Goal: Task Accomplishment & Management: Manage account settings

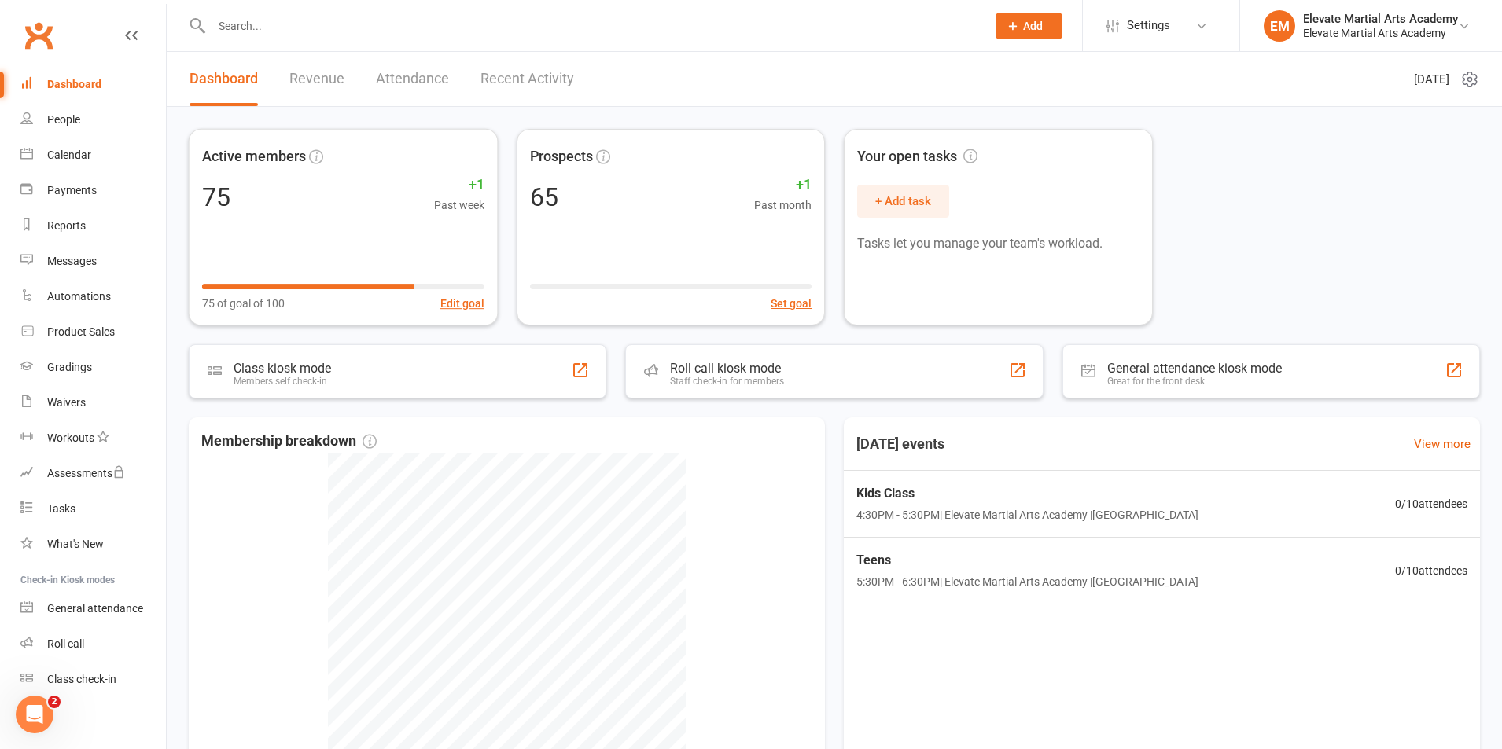
click at [271, 20] on input "text" at bounding box center [591, 26] width 768 height 22
type input "elana"
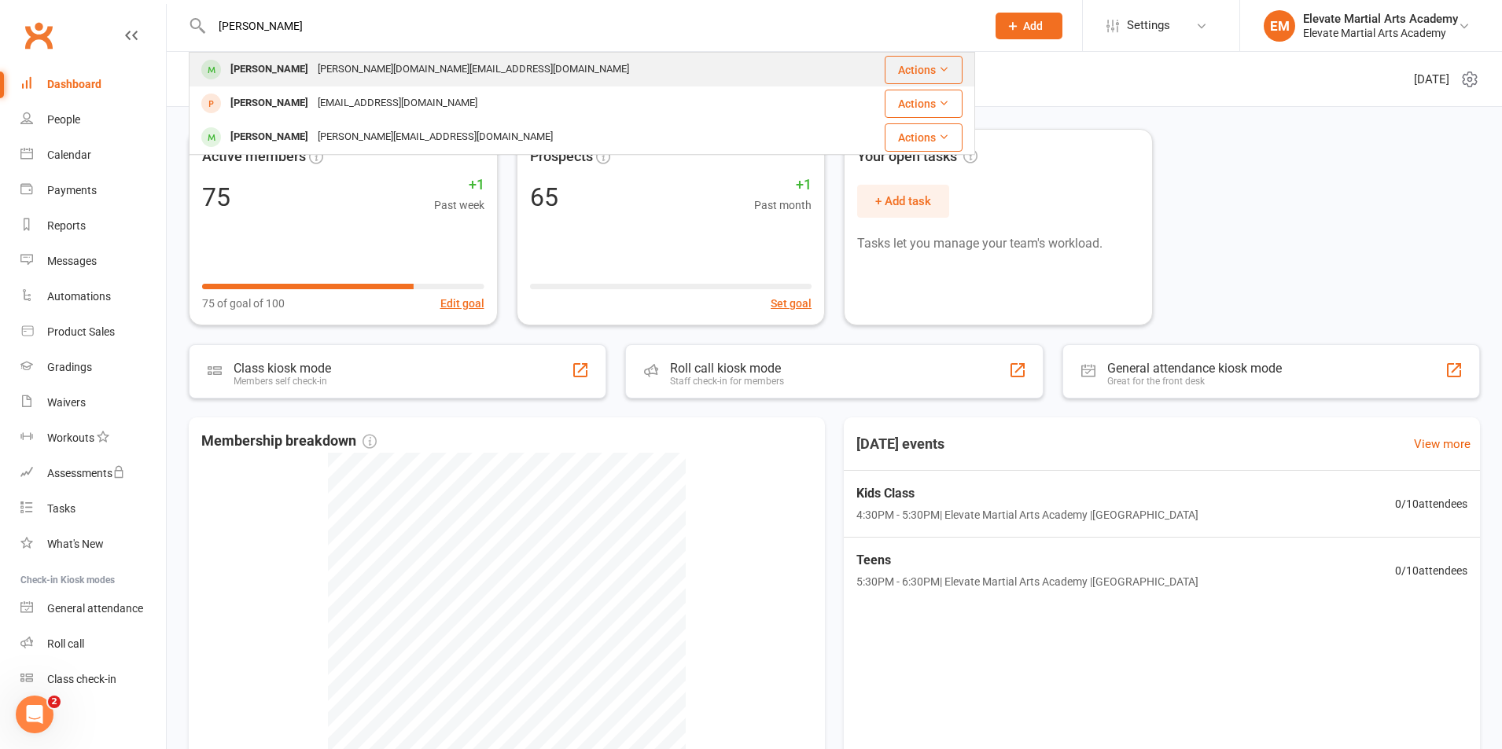
click at [313, 80] on div "macri.investments@gmail.com" at bounding box center [473, 69] width 321 height 23
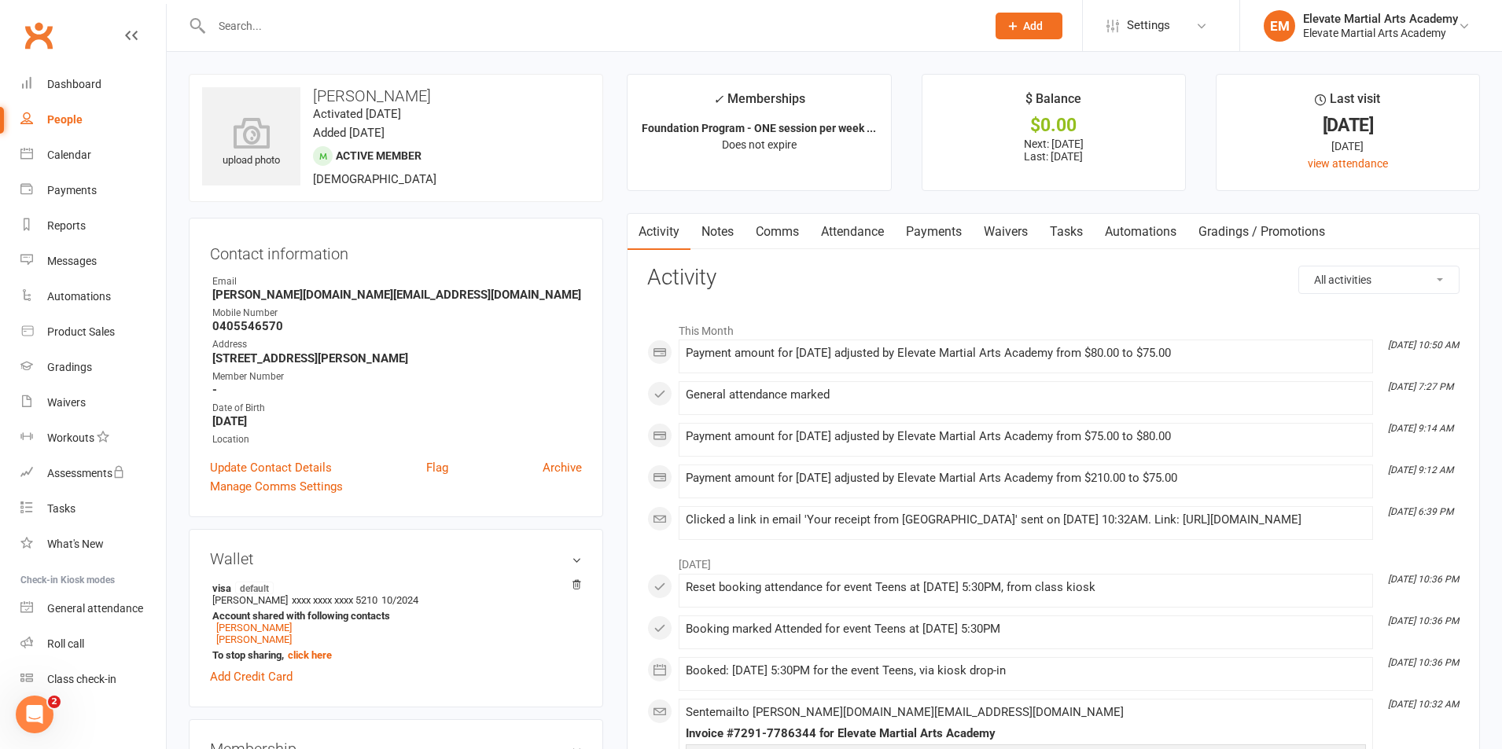
click at [766, 231] on link "Comms" at bounding box center [777, 232] width 65 height 36
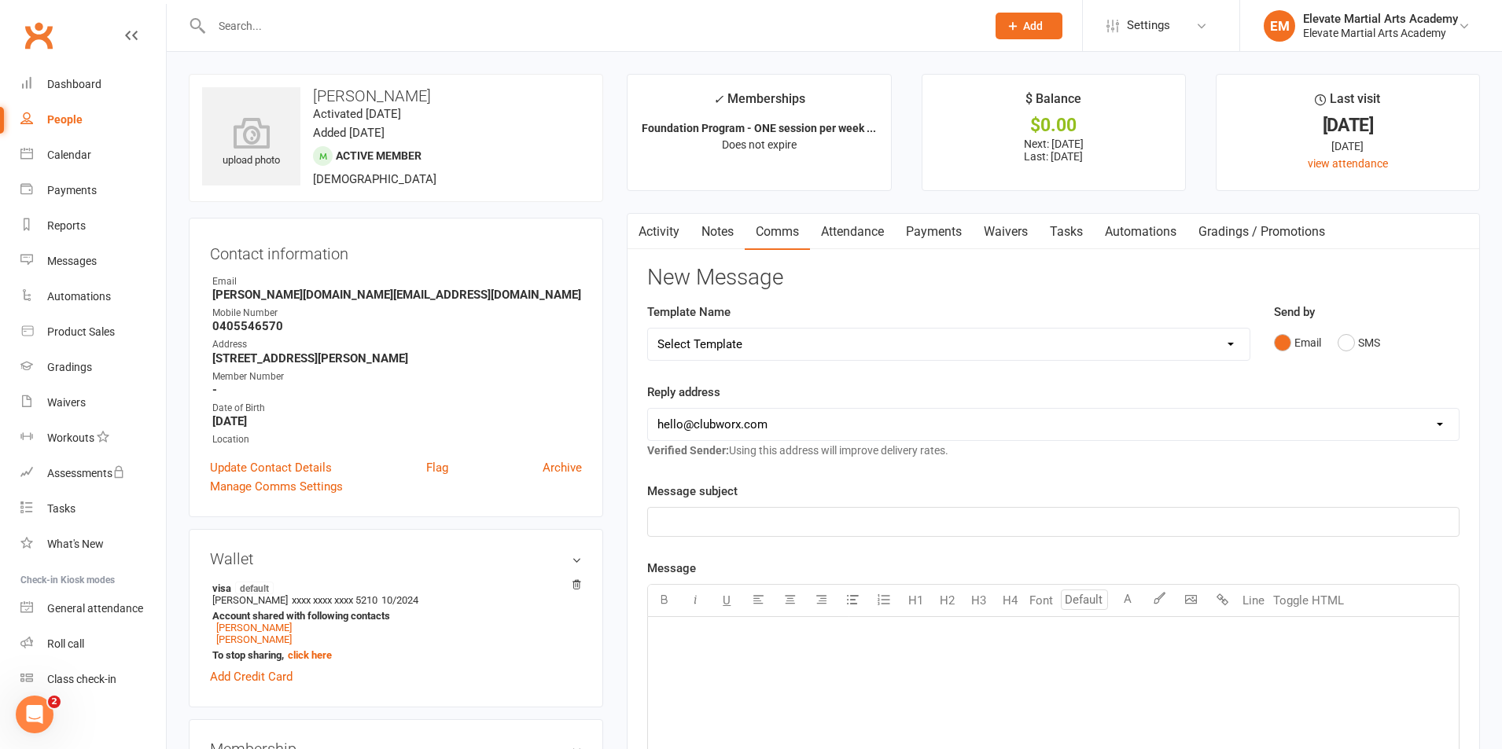
click at [717, 233] on link "Notes" at bounding box center [718, 232] width 54 height 36
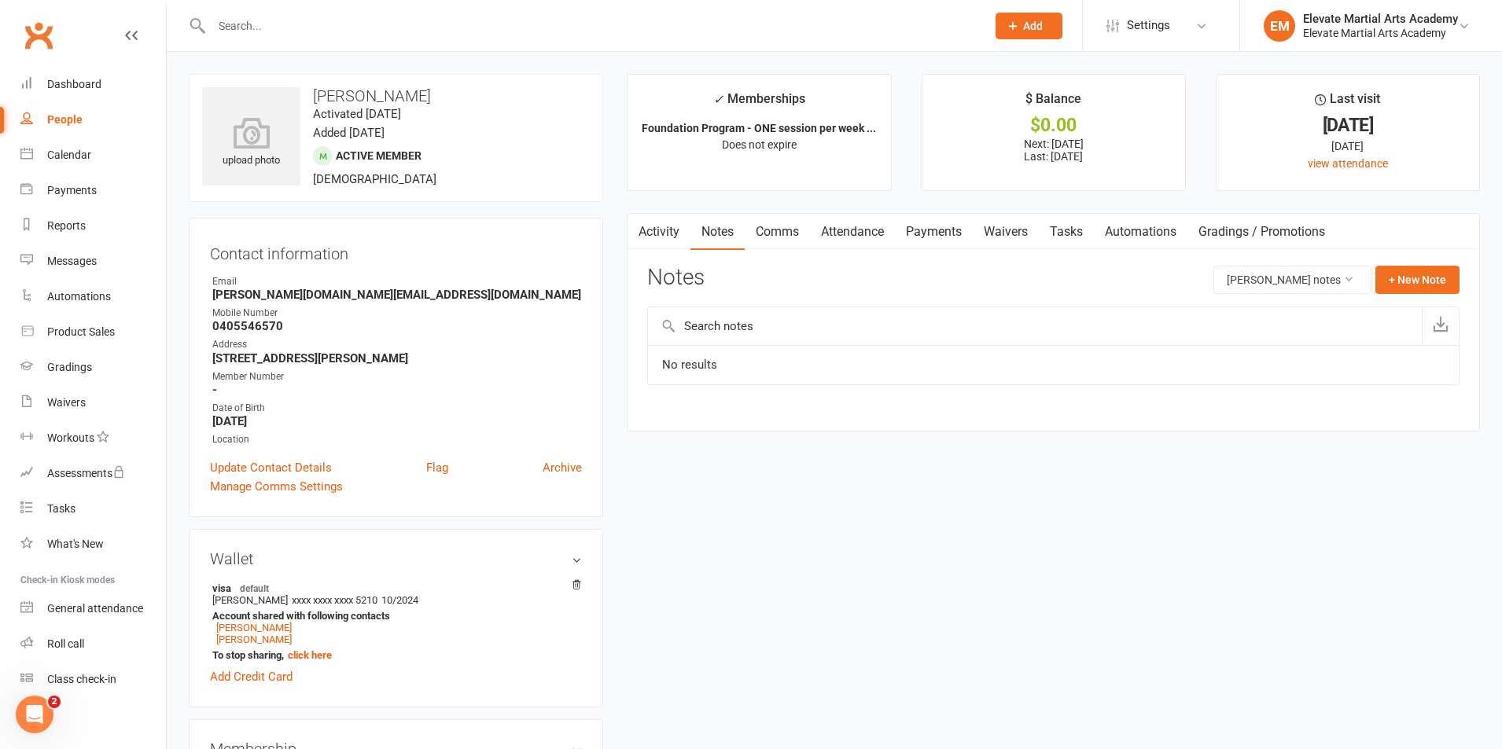
click at [679, 230] on link "Activity" at bounding box center [659, 232] width 63 height 36
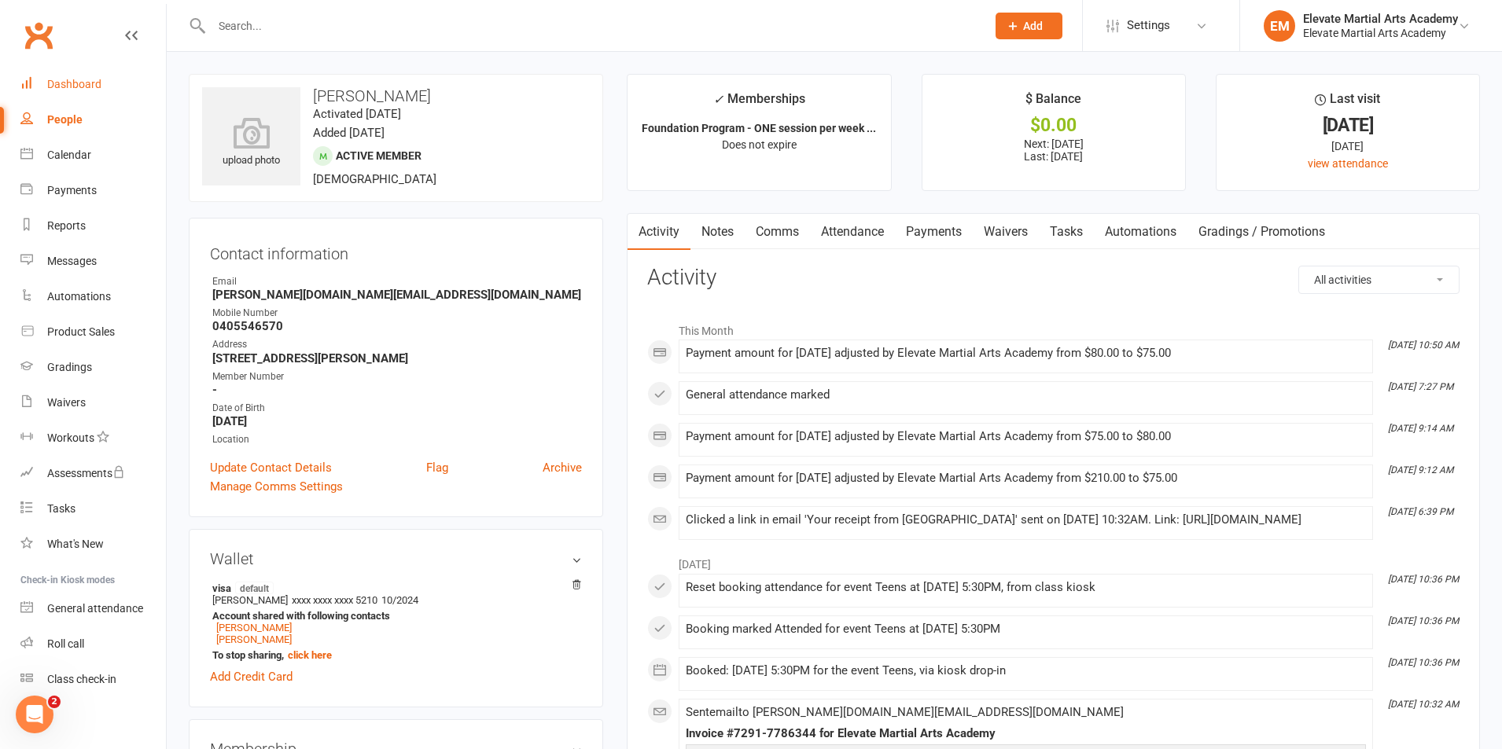
click at [89, 82] on div "Dashboard" at bounding box center [74, 84] width 54 height 13
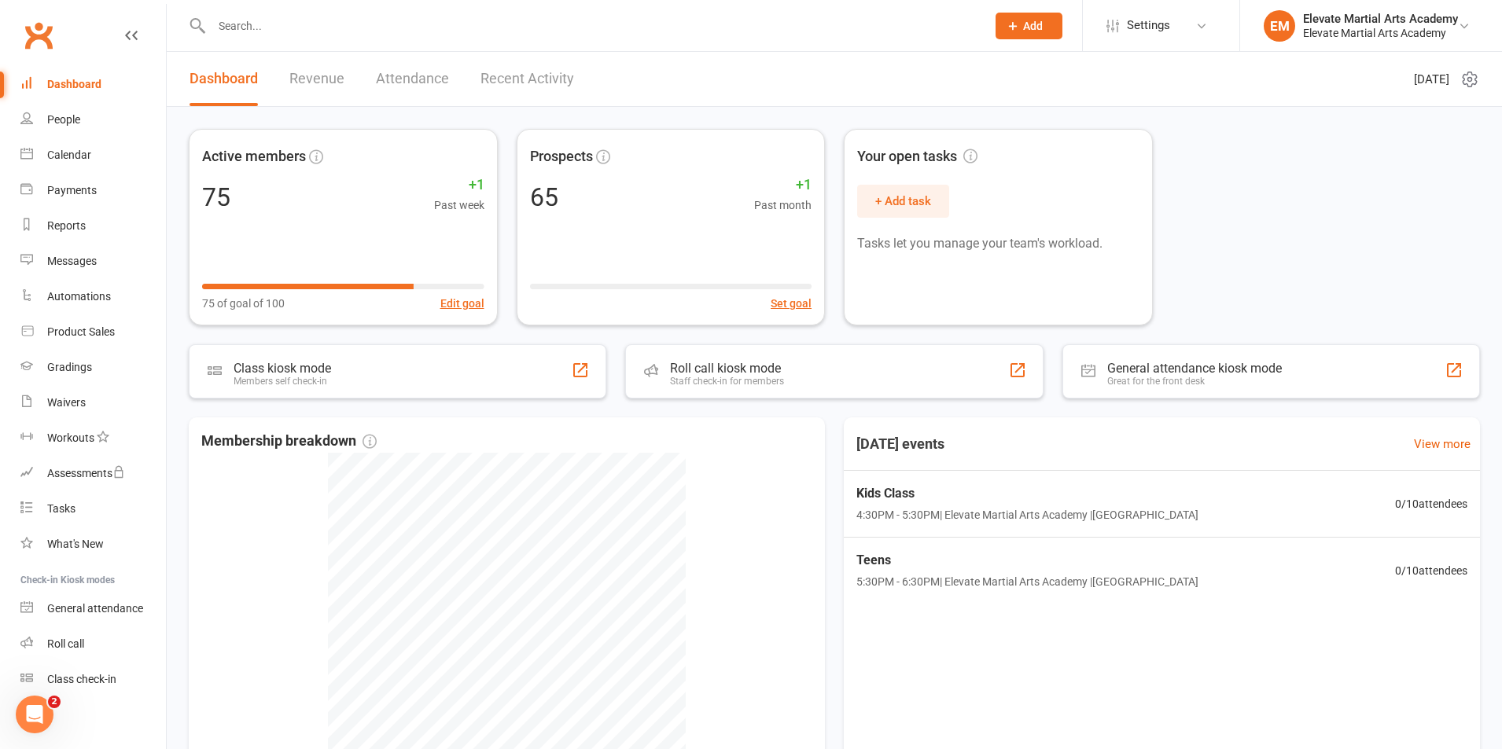
click at [515, 74] on link "Recent Activity" at bounding box center [528, 79] width 94 height 54
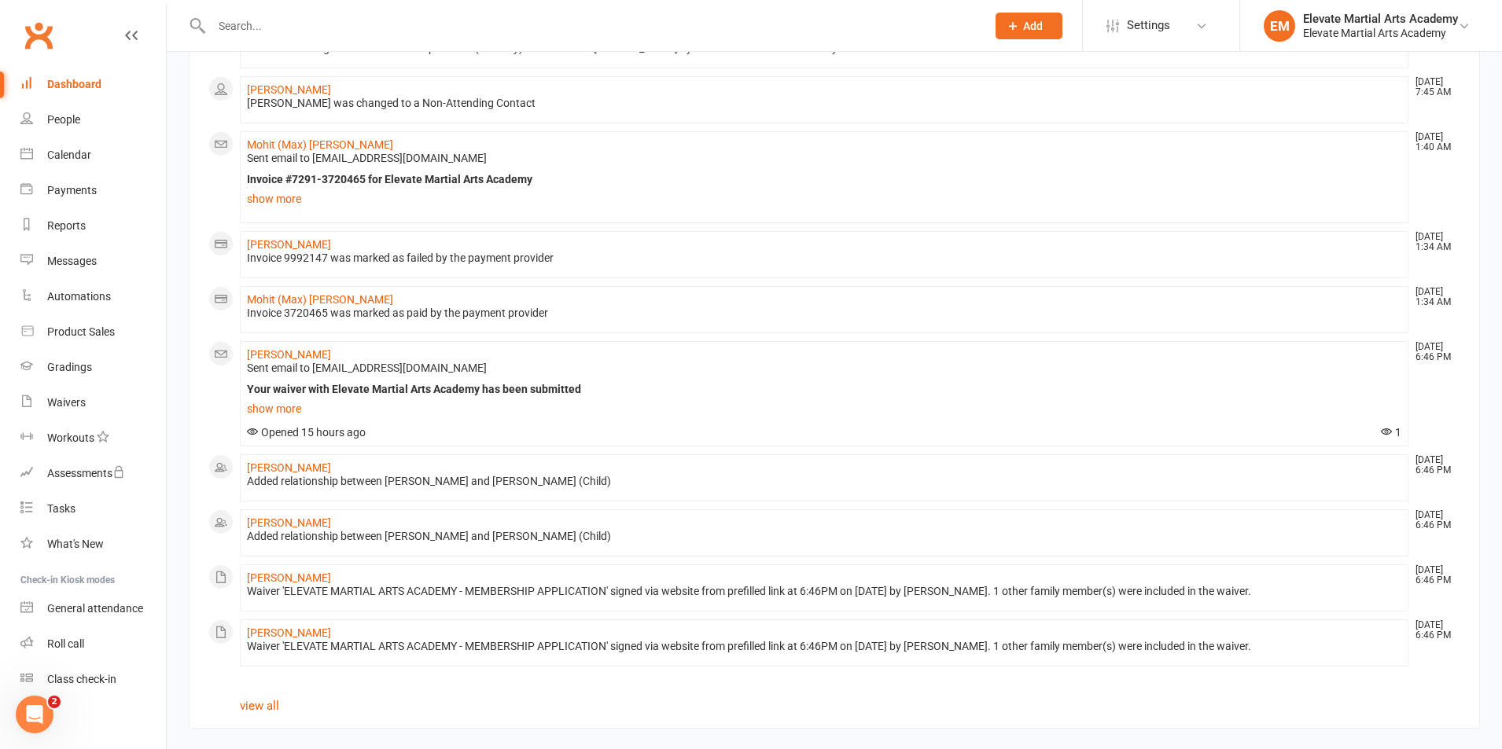
scroll to position [920, 0]
click at [267, 697] on link "view all" at bounding box center [259, 704] width 39 height 14
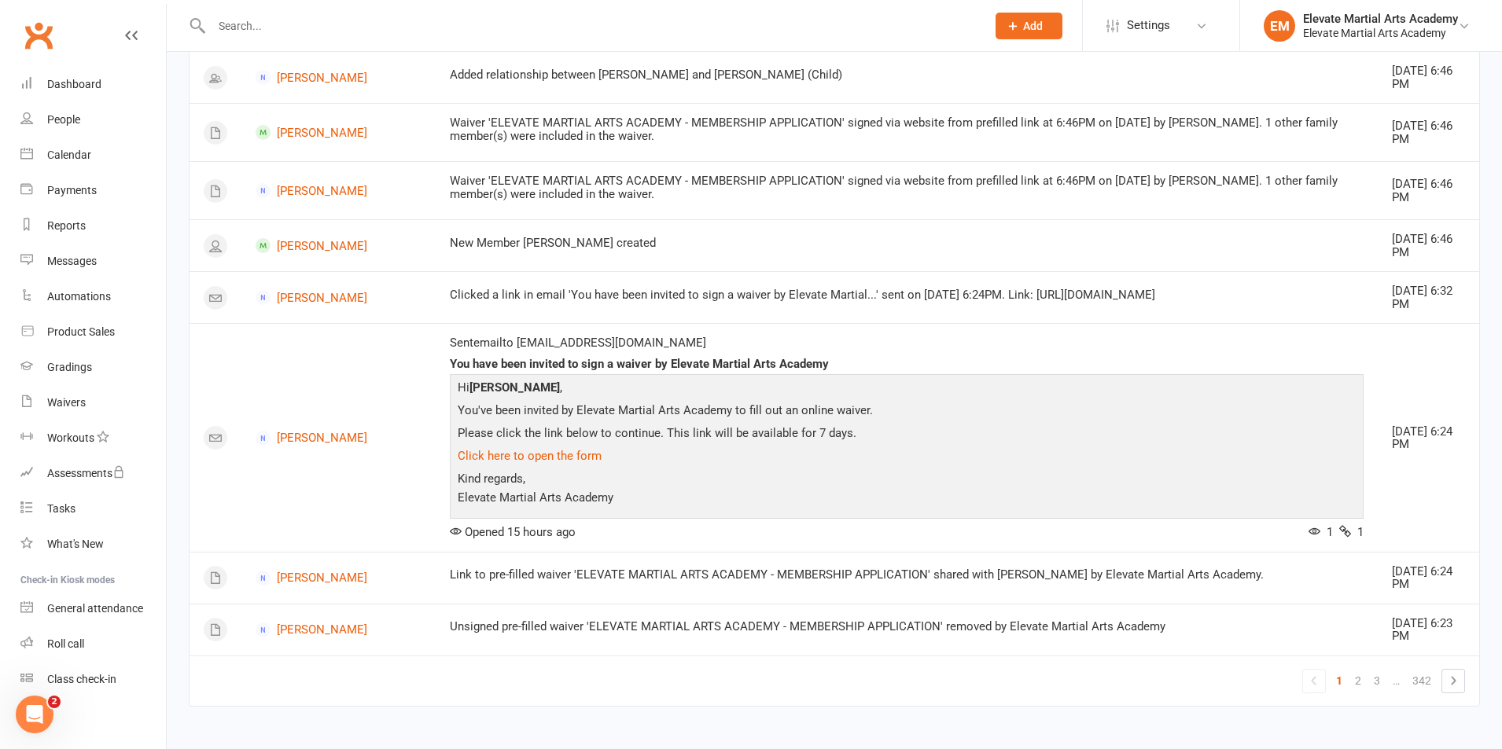
scroll to position [1530, 0]
click at [1355, 674] on link "2" at bounding box center [1358, 679] width 19 height 22
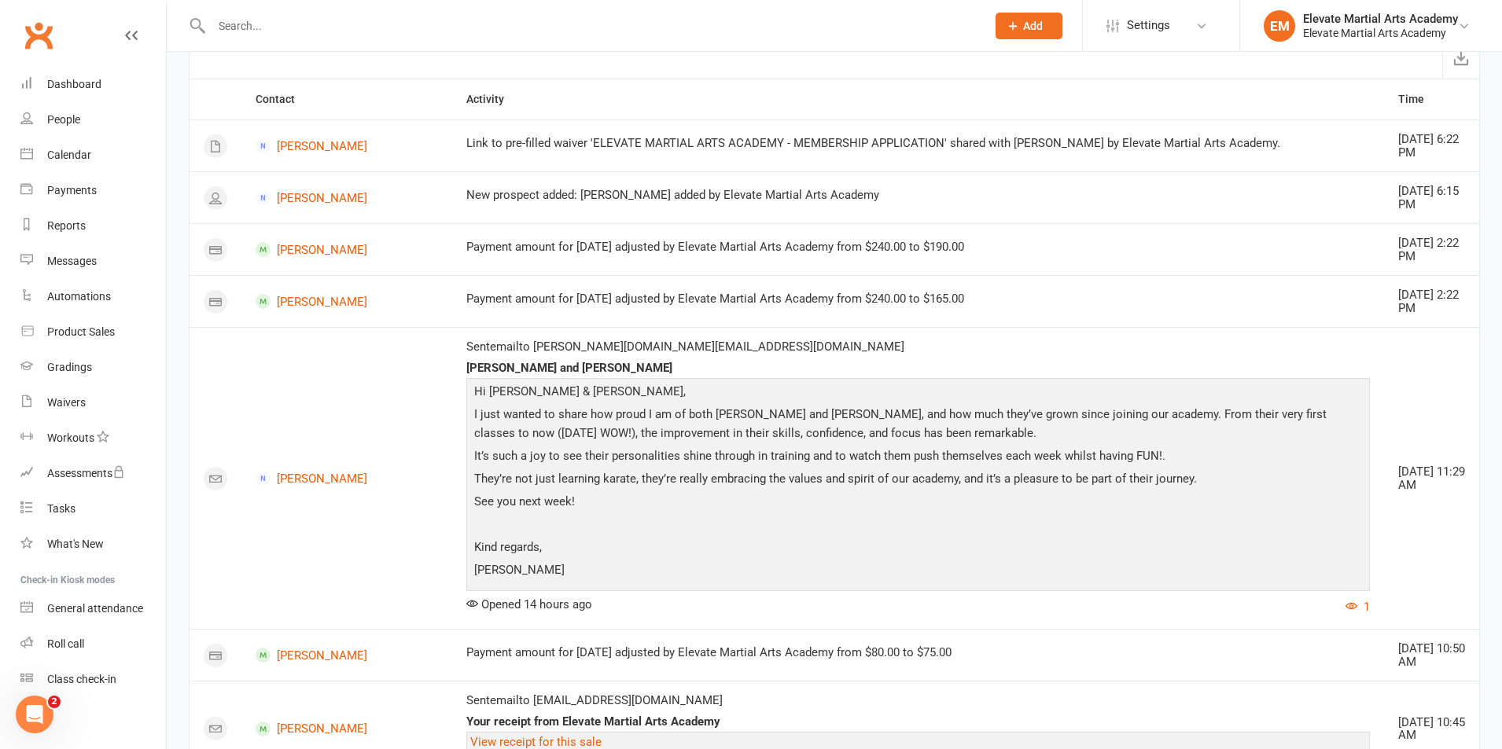
scroll to position [0, 0]
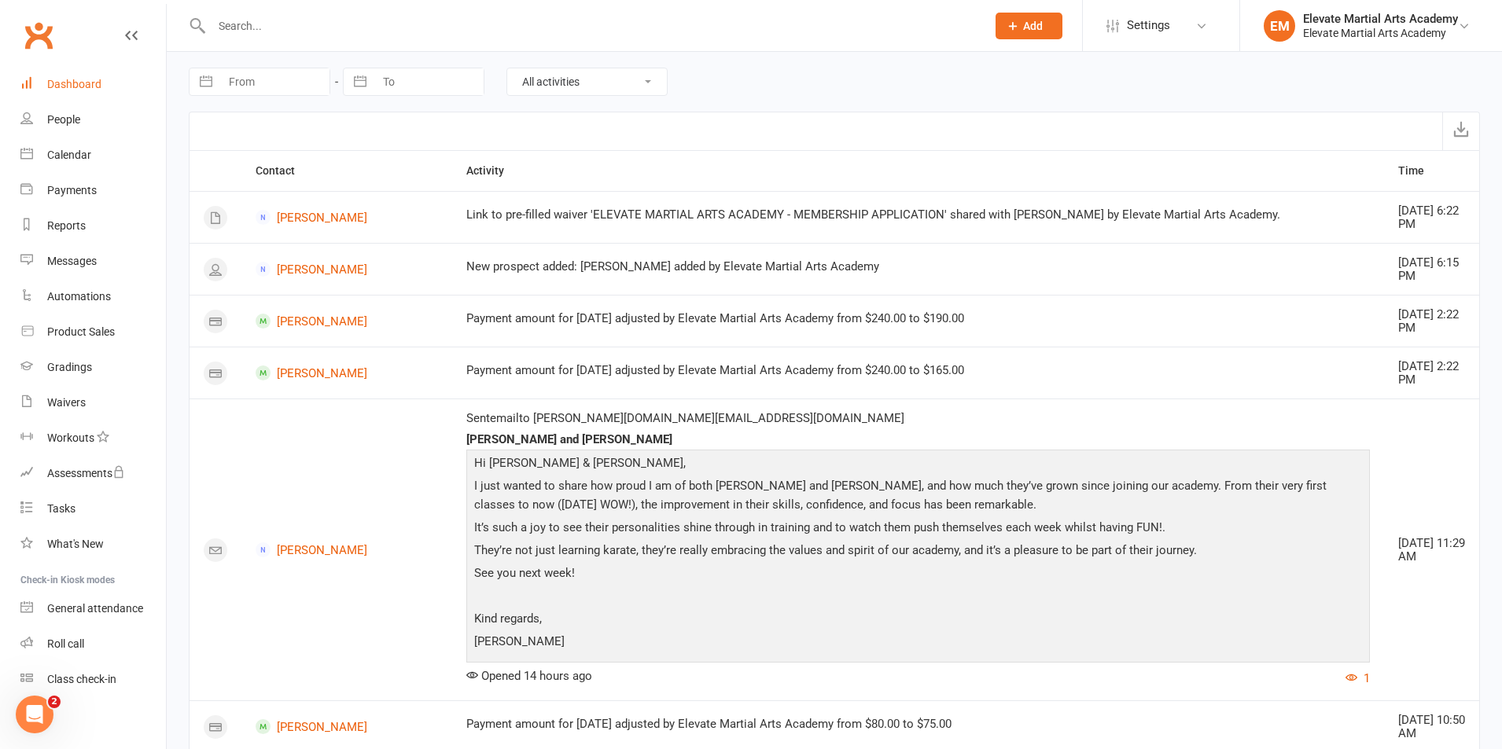
click at [79, 84] on div "Dashboard" at bounding box center [74, 84] width 54 height 13
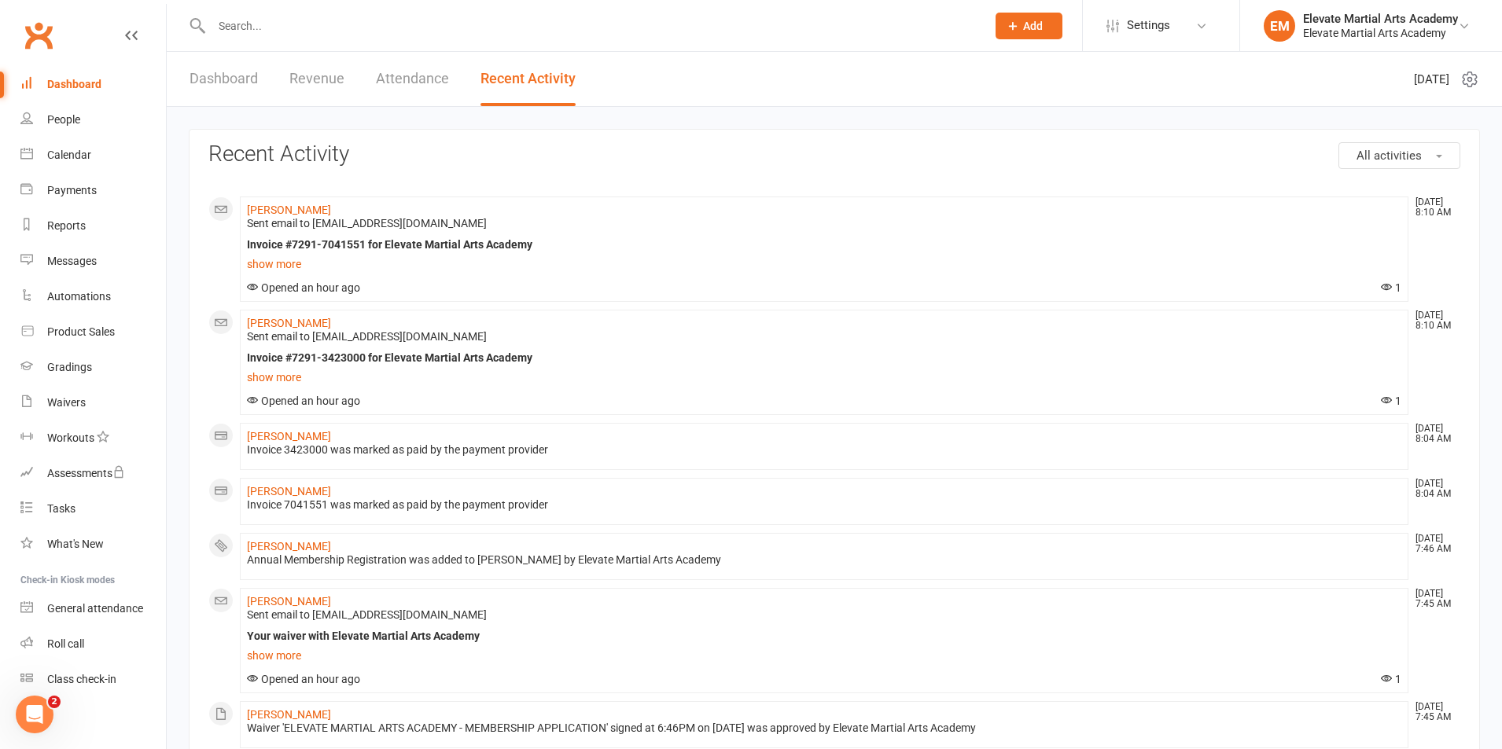
click at [79, 81] on div "Dashboard" at bounding box center [74, 84] width 54 height 13
click at [69, 186] on div "Payments" at bounding box center [72, 190] width 50 height 13
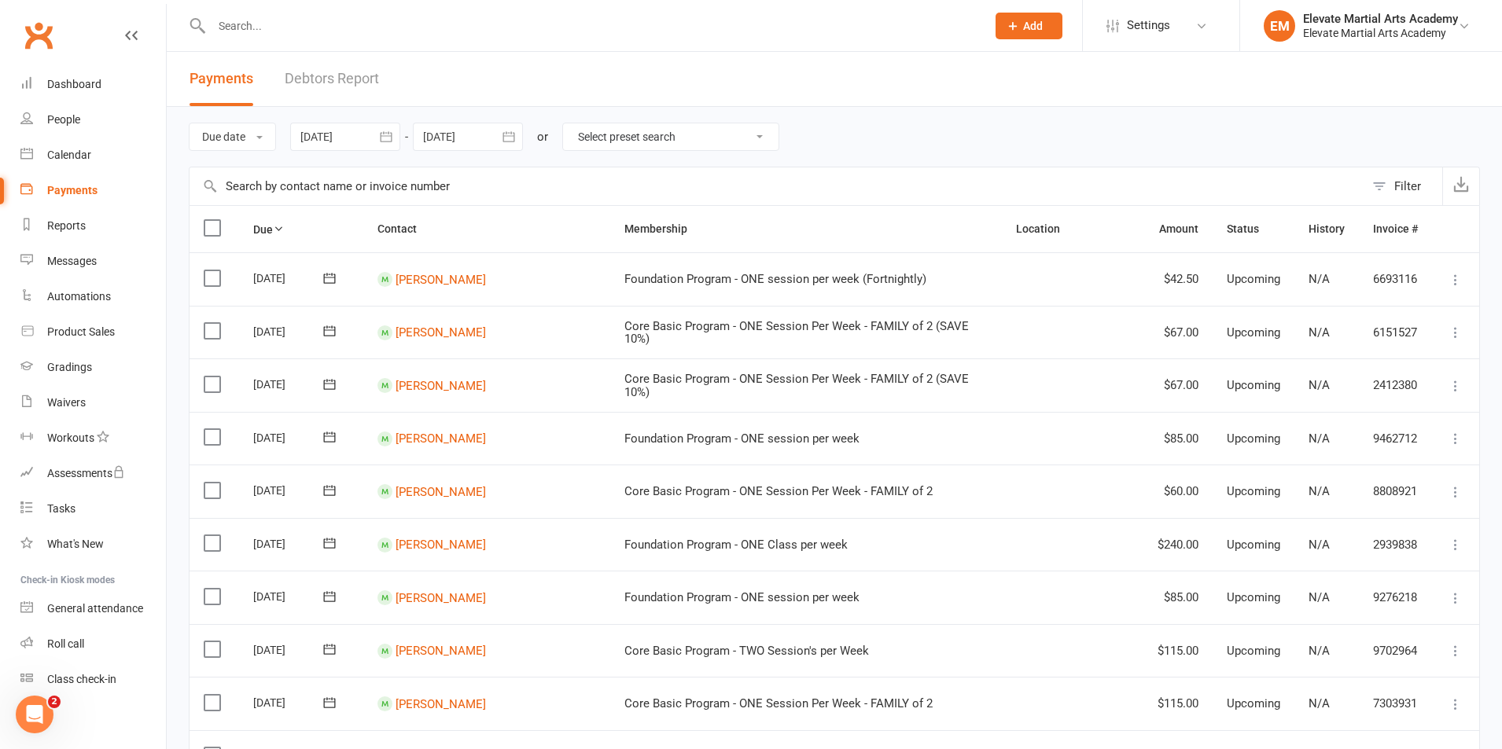
click at [389, 139] on icon "button" at bounding box center [386, 137] width 16 height 16
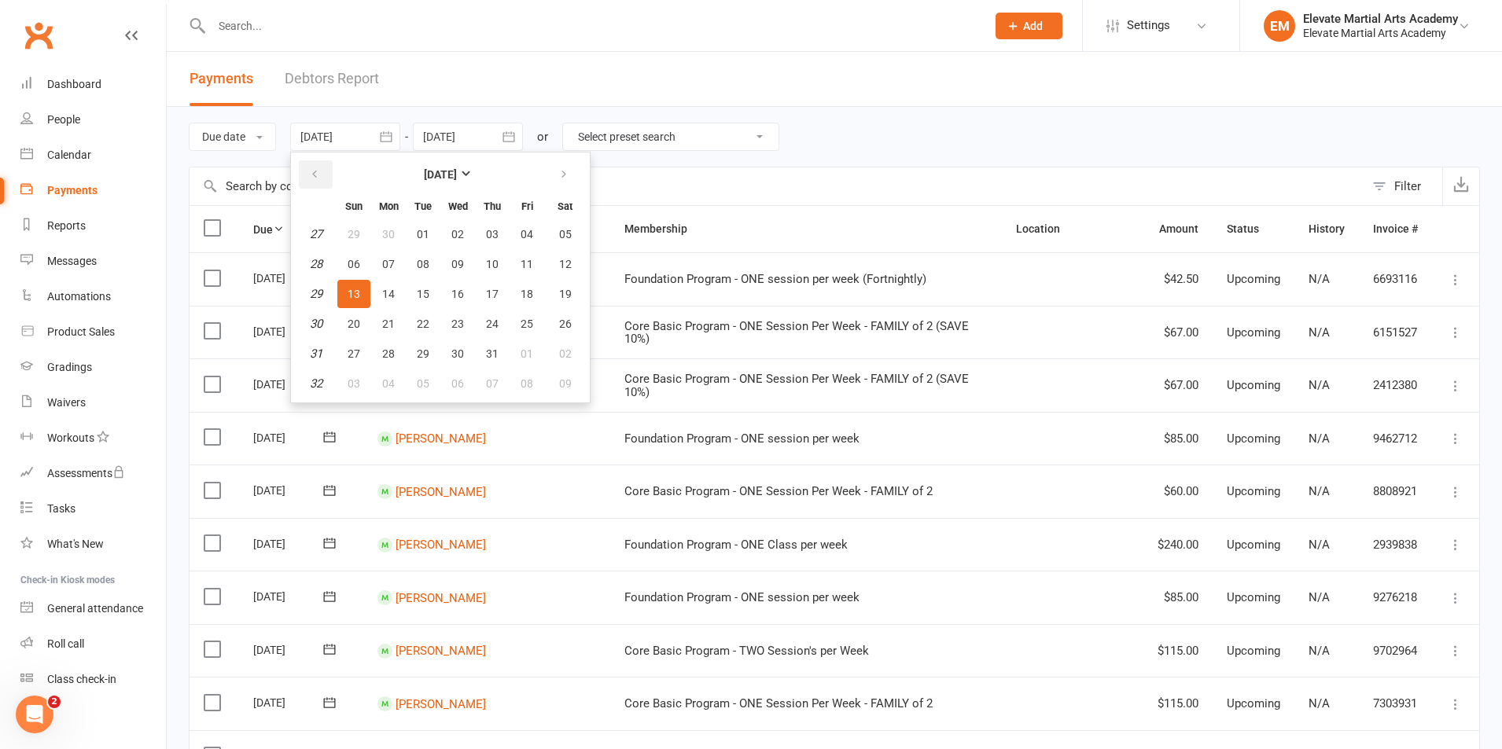
click at [310, 173] on button "button" at bounding box center [316, 174] width 34 height 28
click at [457, 168] on strong "[DATE]" at bounding box center [440, 174] width 33 height 13
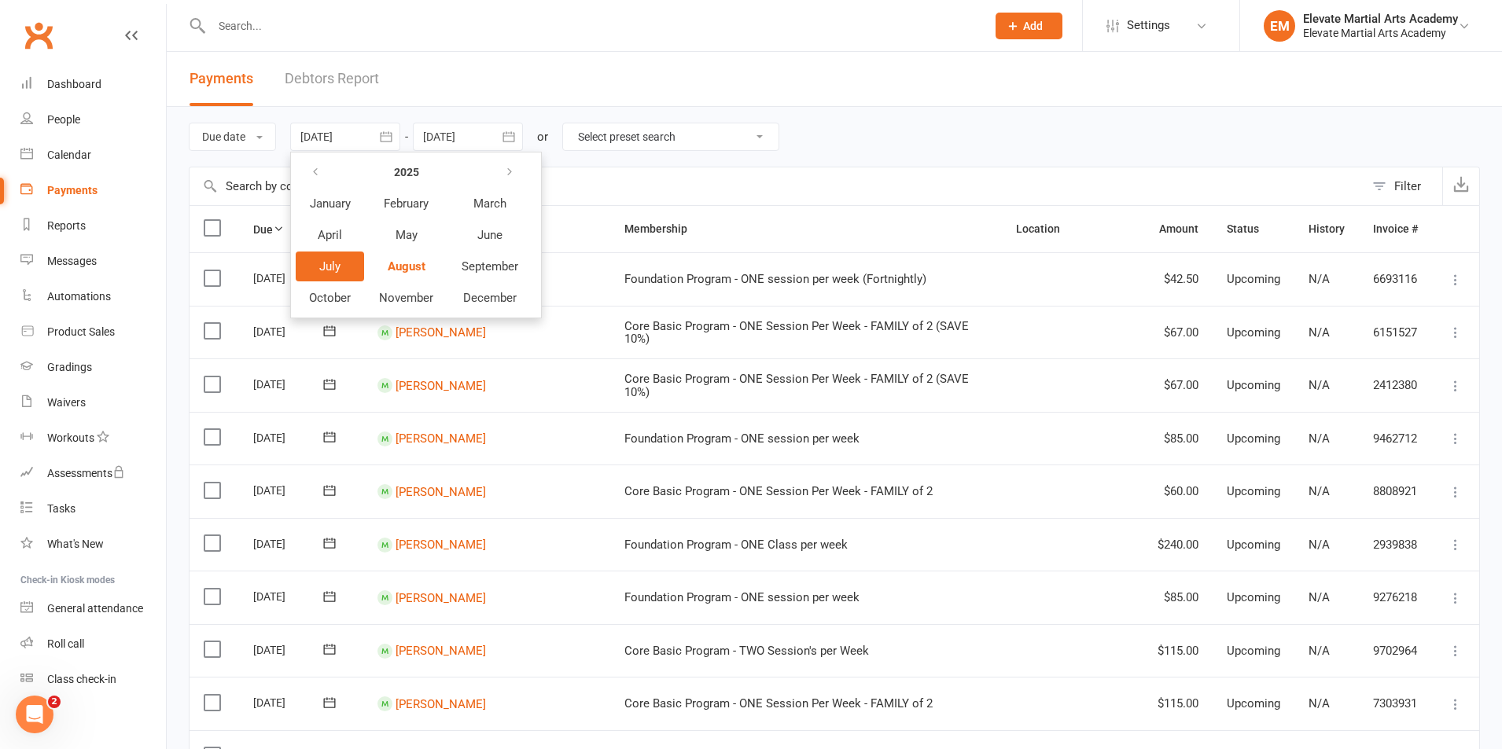
click at [329, 267] on span "July" at bounding box center [329, 267] width 21 height 14
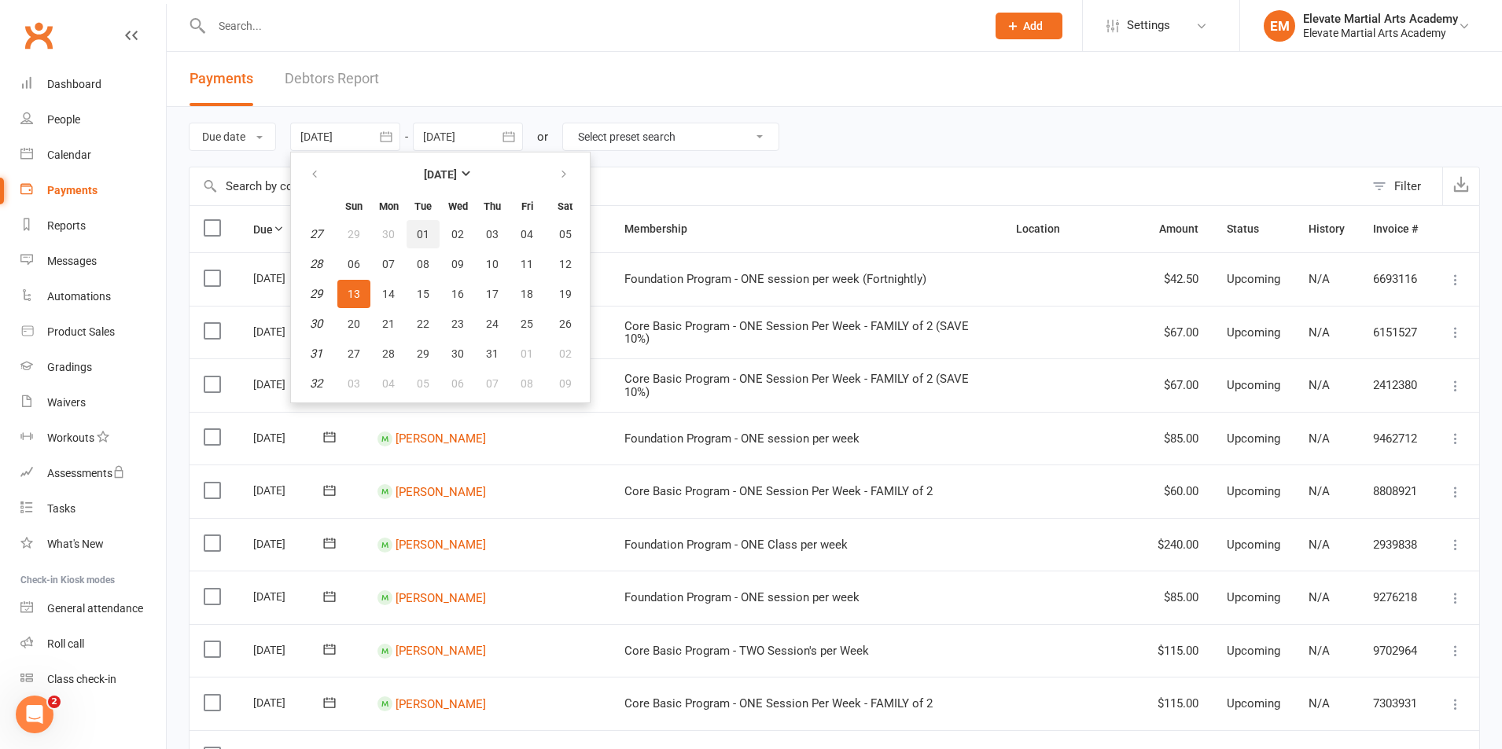
click at [425, 234] on span "01" at bounding box center [423, 234] width 13 height 13
type input "[DATE]"
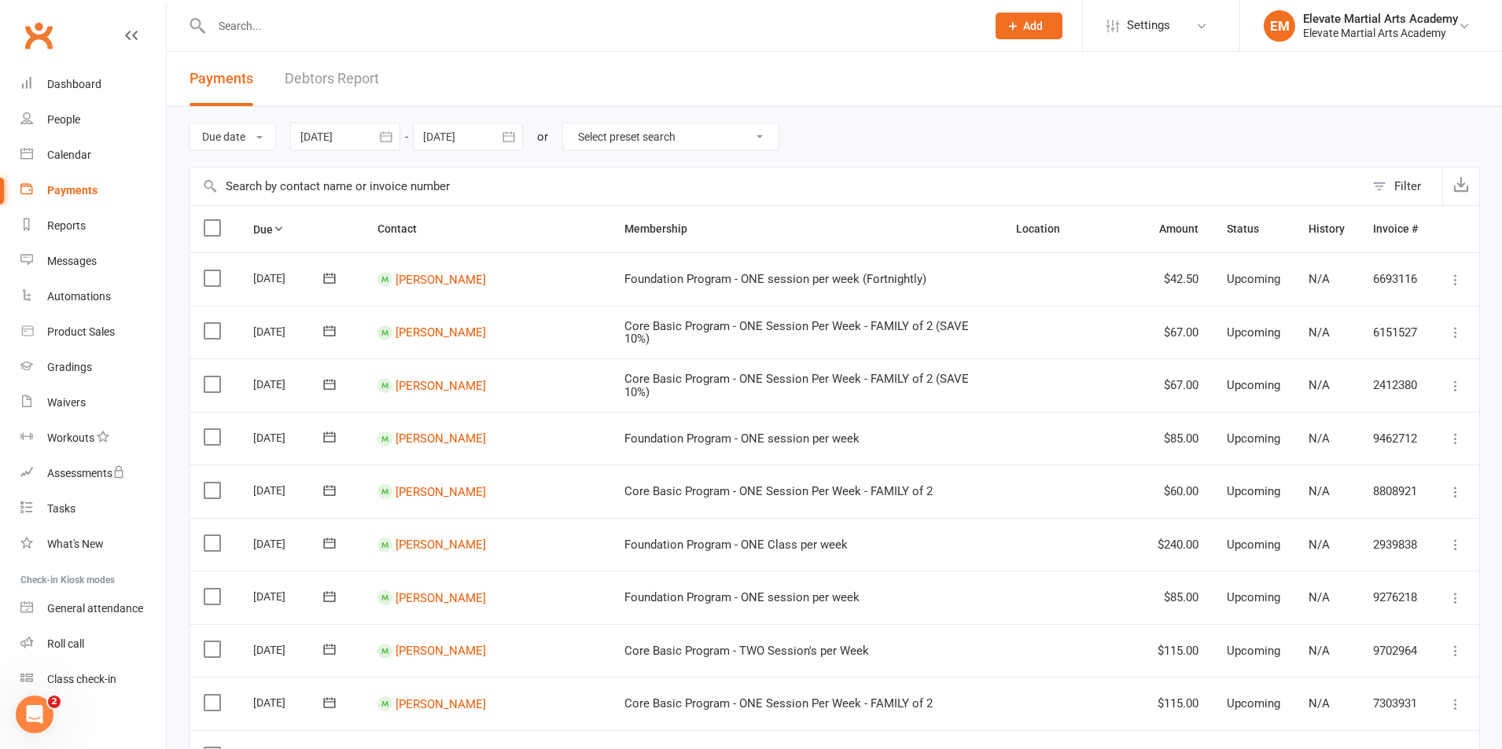
click at [514, 134] on icon "button" at bounding box center [509, 137] width 16 height 16
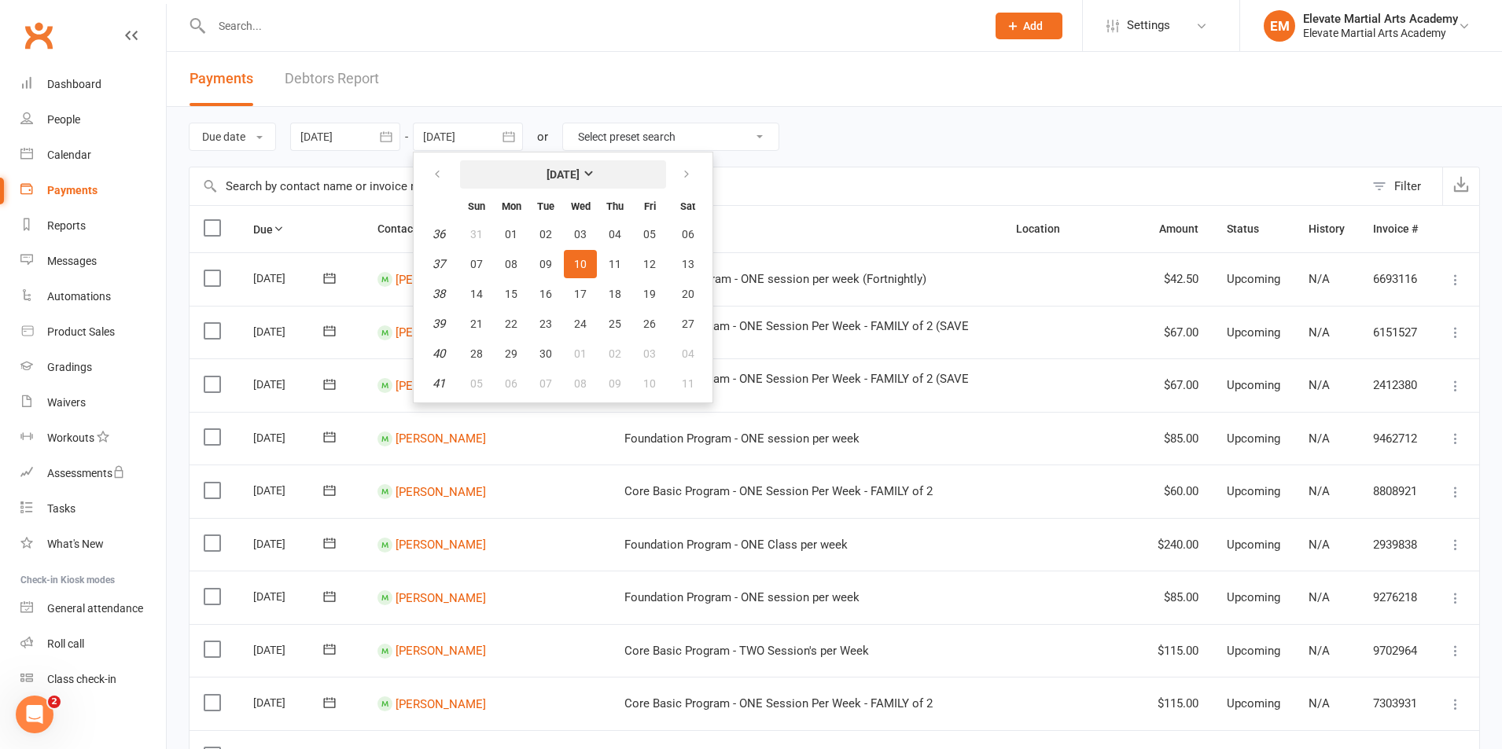
click at [580, 178] on strong "[DATE]" at bounding box center [563, 174] width 33 height 13
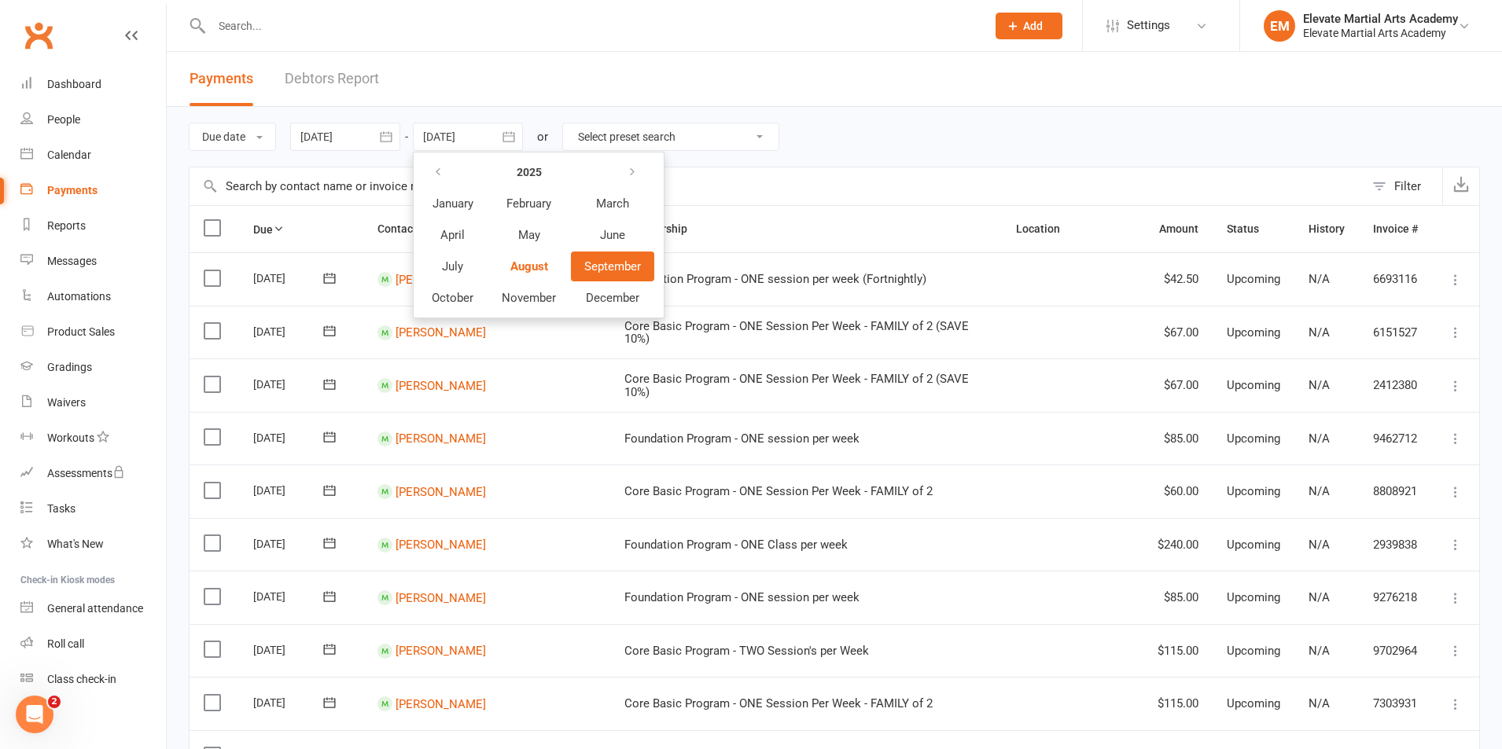
click at [600, 169] on th at bounding box center [612, 172] width 83 height 30
click at [627, 168] on button "button" at bounding box center [634, 172] width 34 height 28
click at [610, 232] on span "June" at bounding box center [612, 235] width 25 height 14
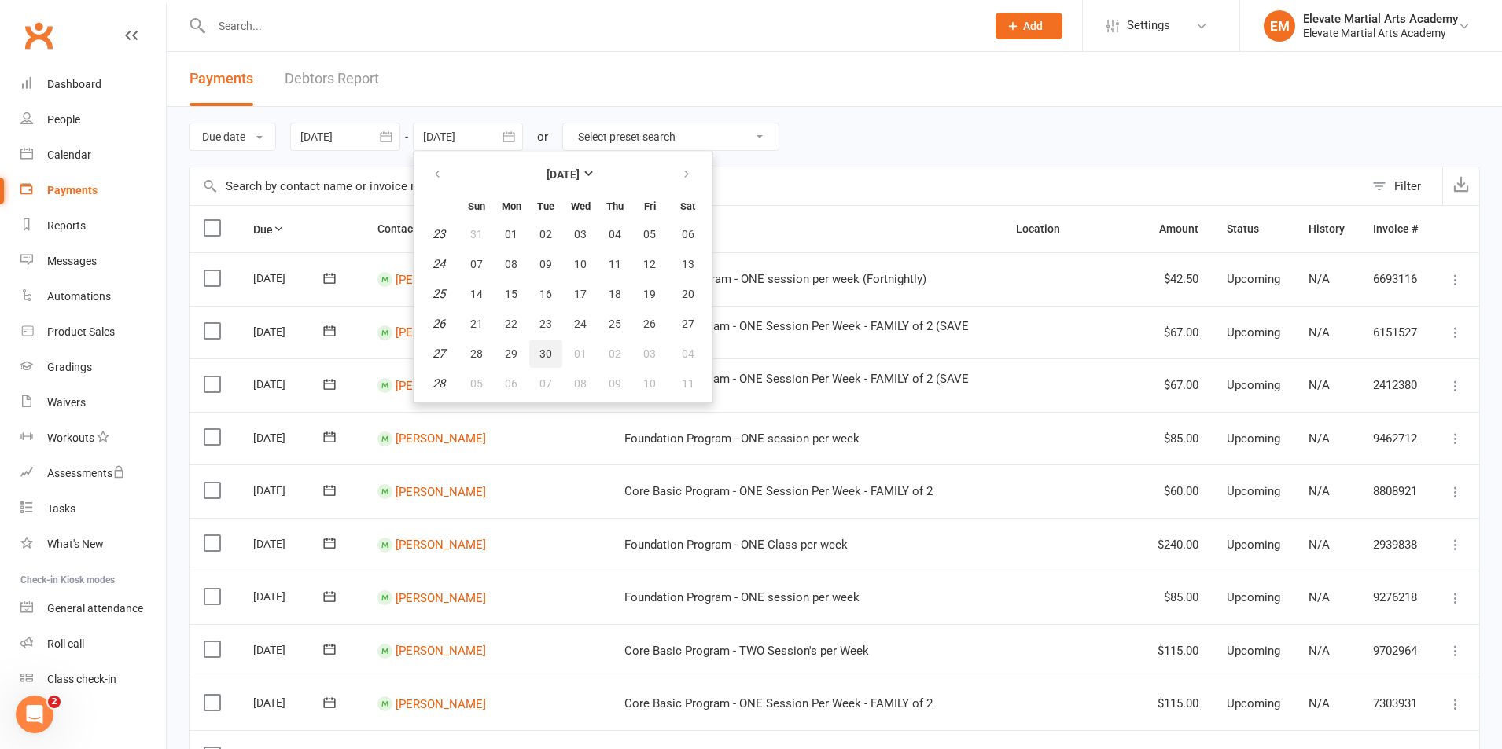
click at [547, 349] on span "30" at bounding box center [546, 354] width 13 height 13
type input "[DATE]"
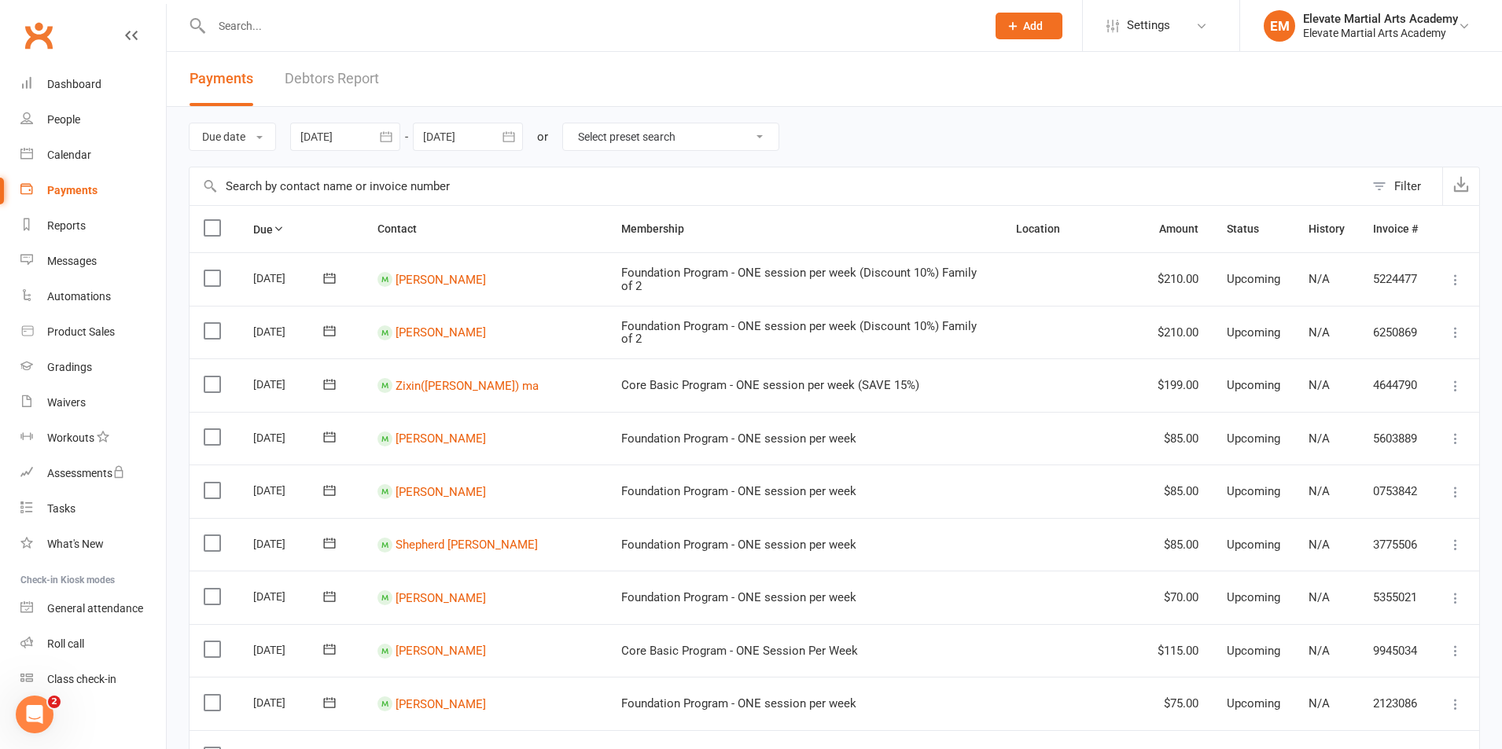
click at [385, 138] on icon "button" at bounding box center [386, 137] width 16 height 16
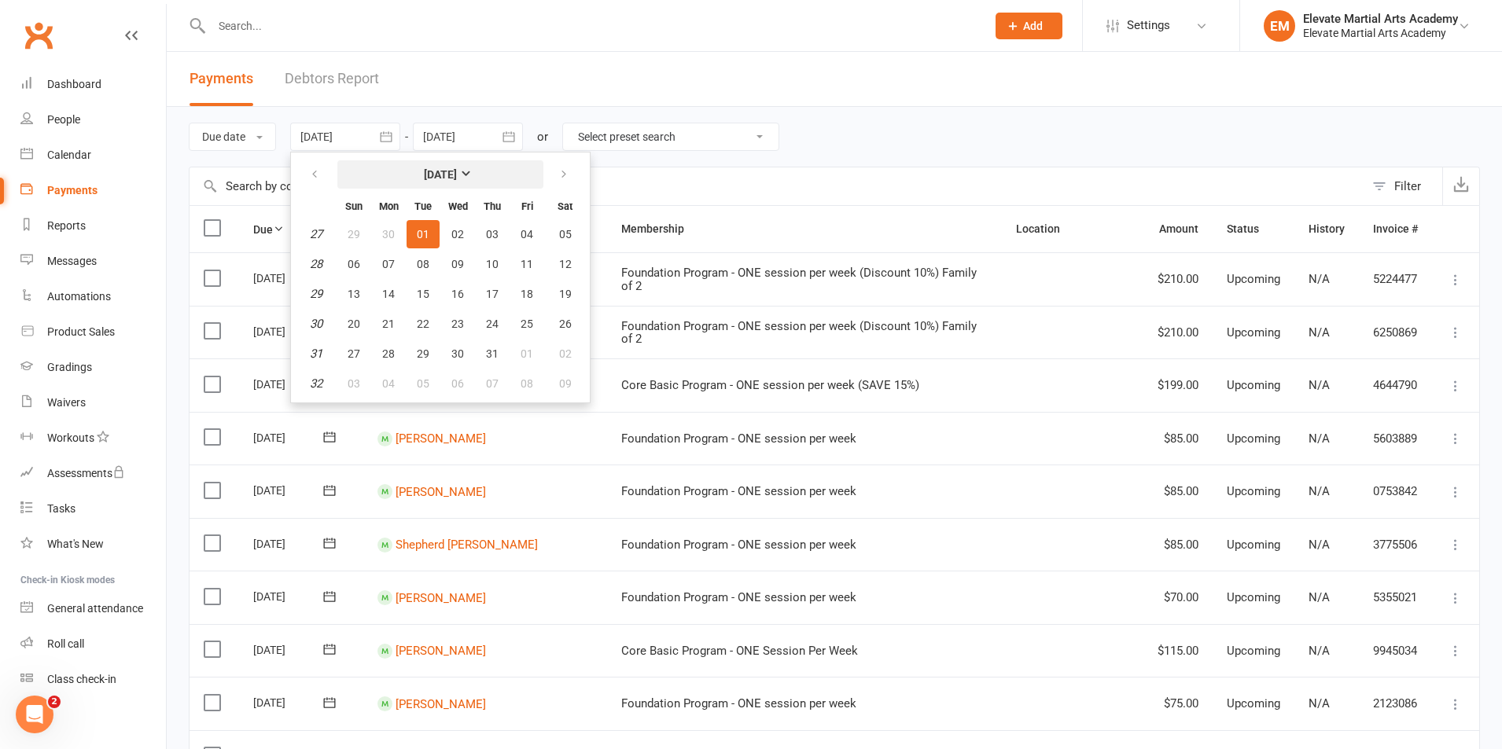
click at [457, 170] on strong "[DATE]" at bounding box center [440, 174] width 33 height 13
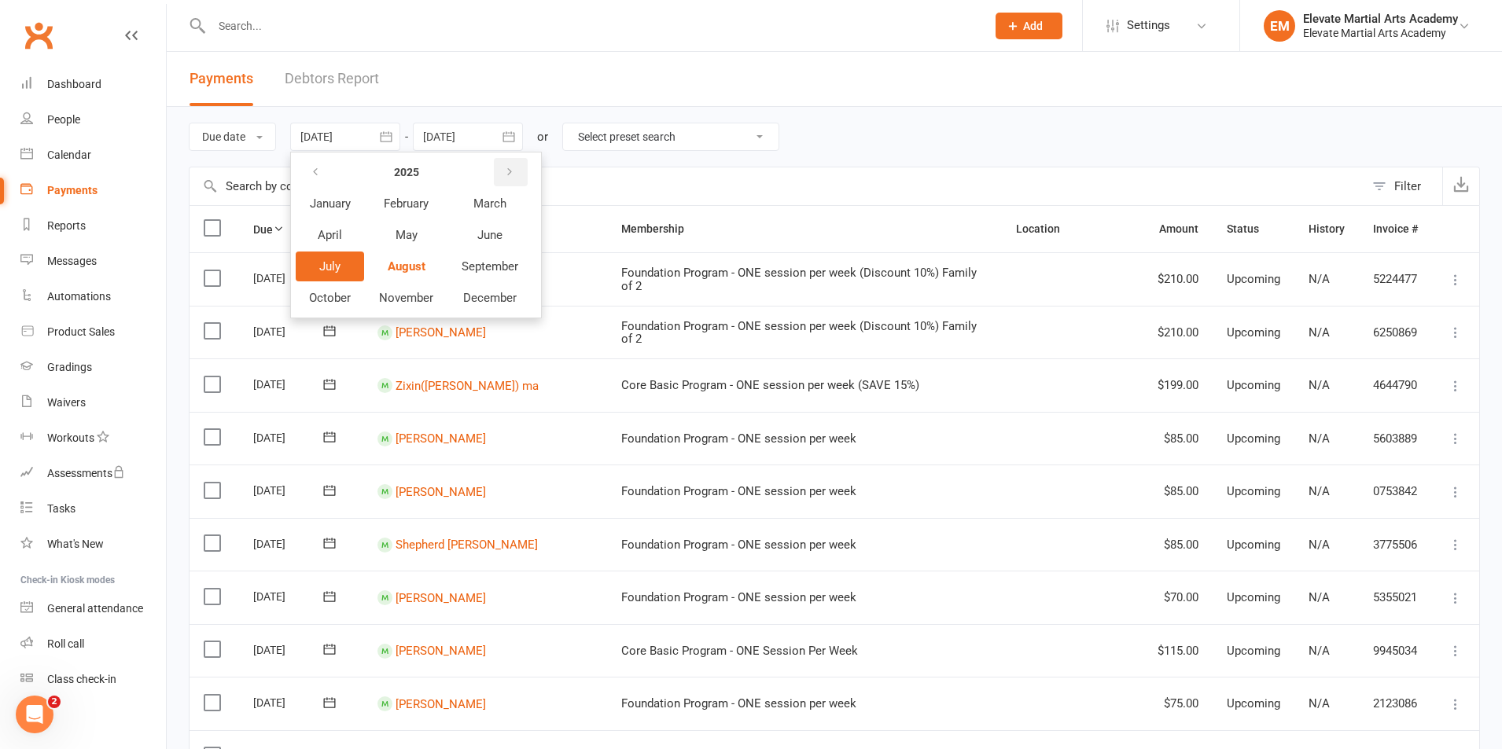
click at [515, 171] on icon "button" at bounding box center [509, 172] width 11 height 13
click at [564, 62] on header "Payments Debtors Report" at bounding box center [834, 79] width 1335 height 55
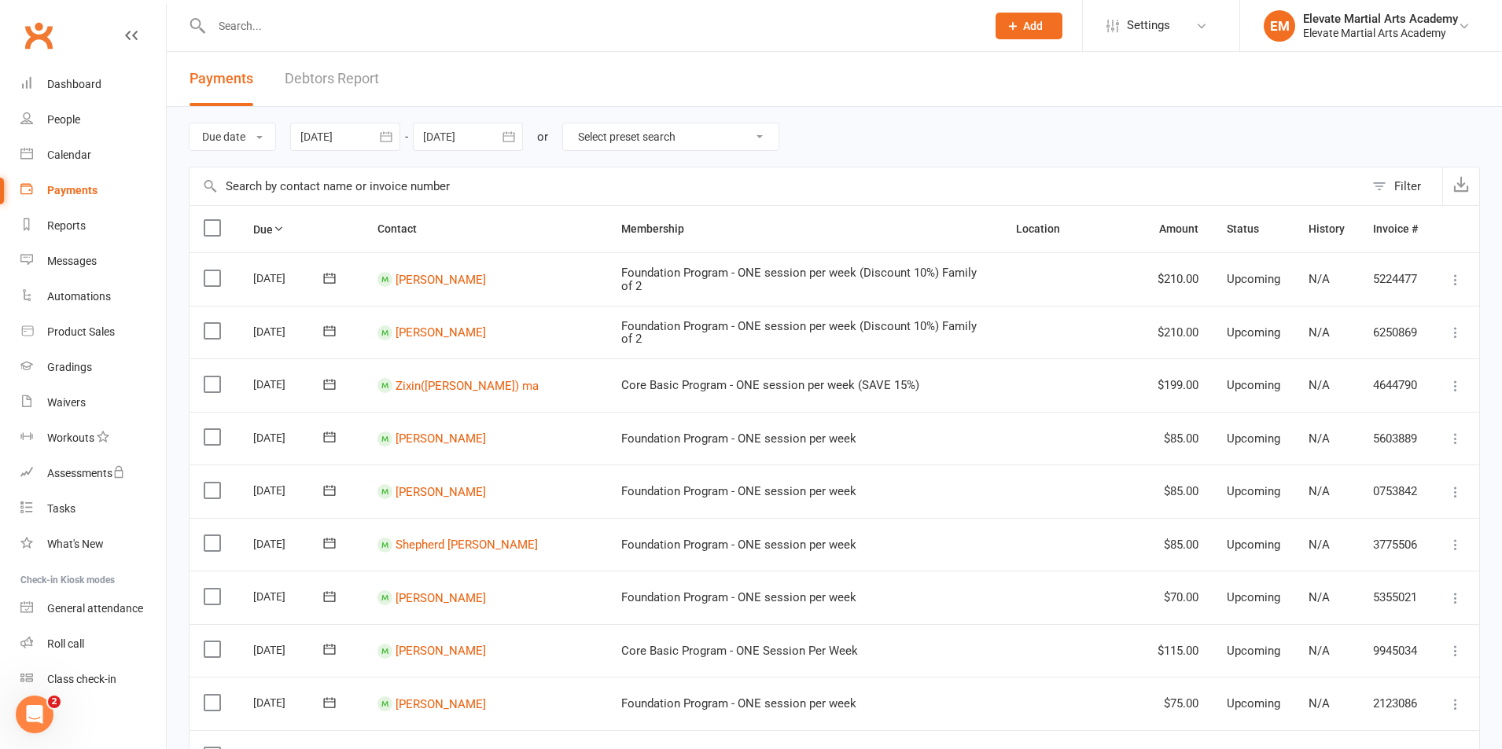
click at [389, 135] on icon "button" at bounding box center [386, 137] width 16 height 16
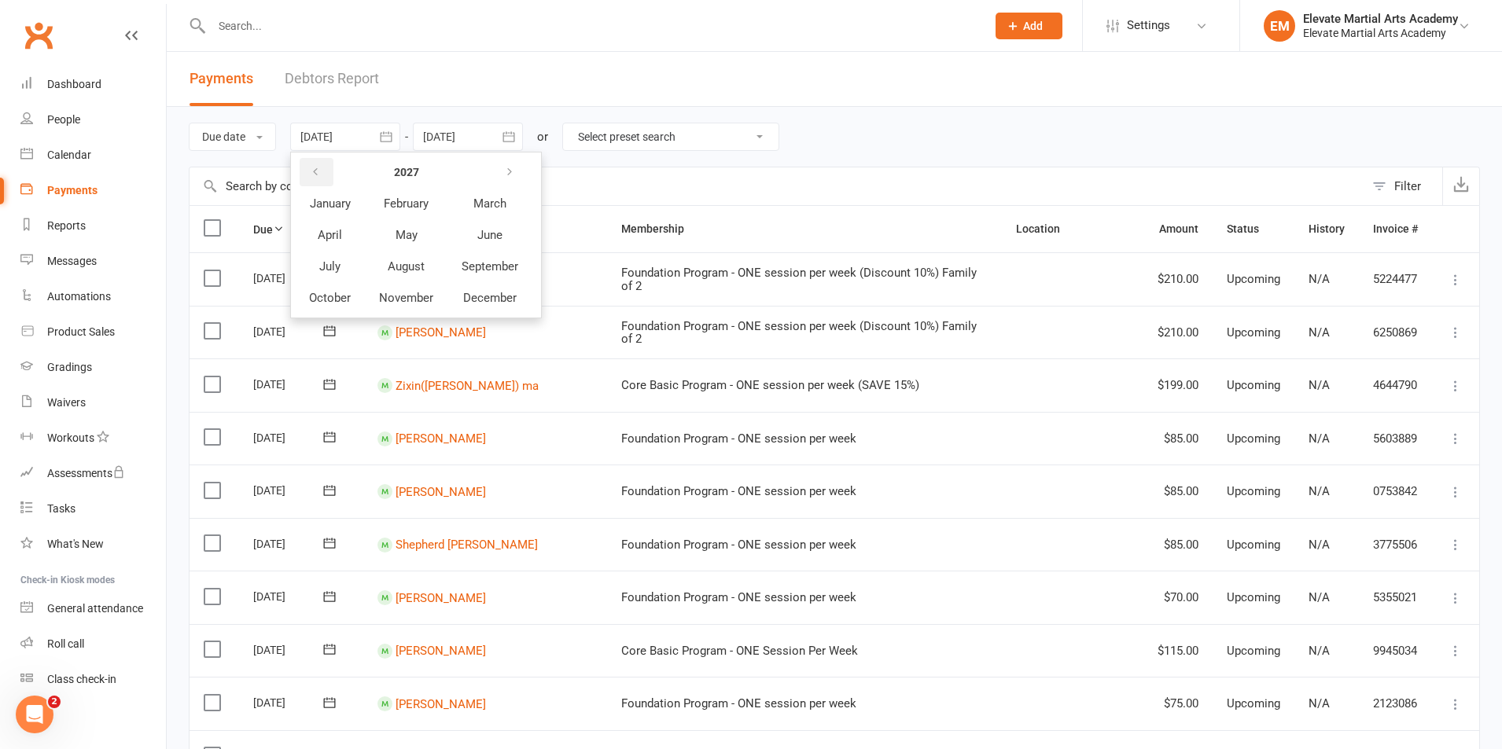
click at [319, 169] on icon "button" at bounding box center [315, 172] width 11 height 13
click at [334, 265] on span "July" at bounding box center [329, 267] width 21 height 14
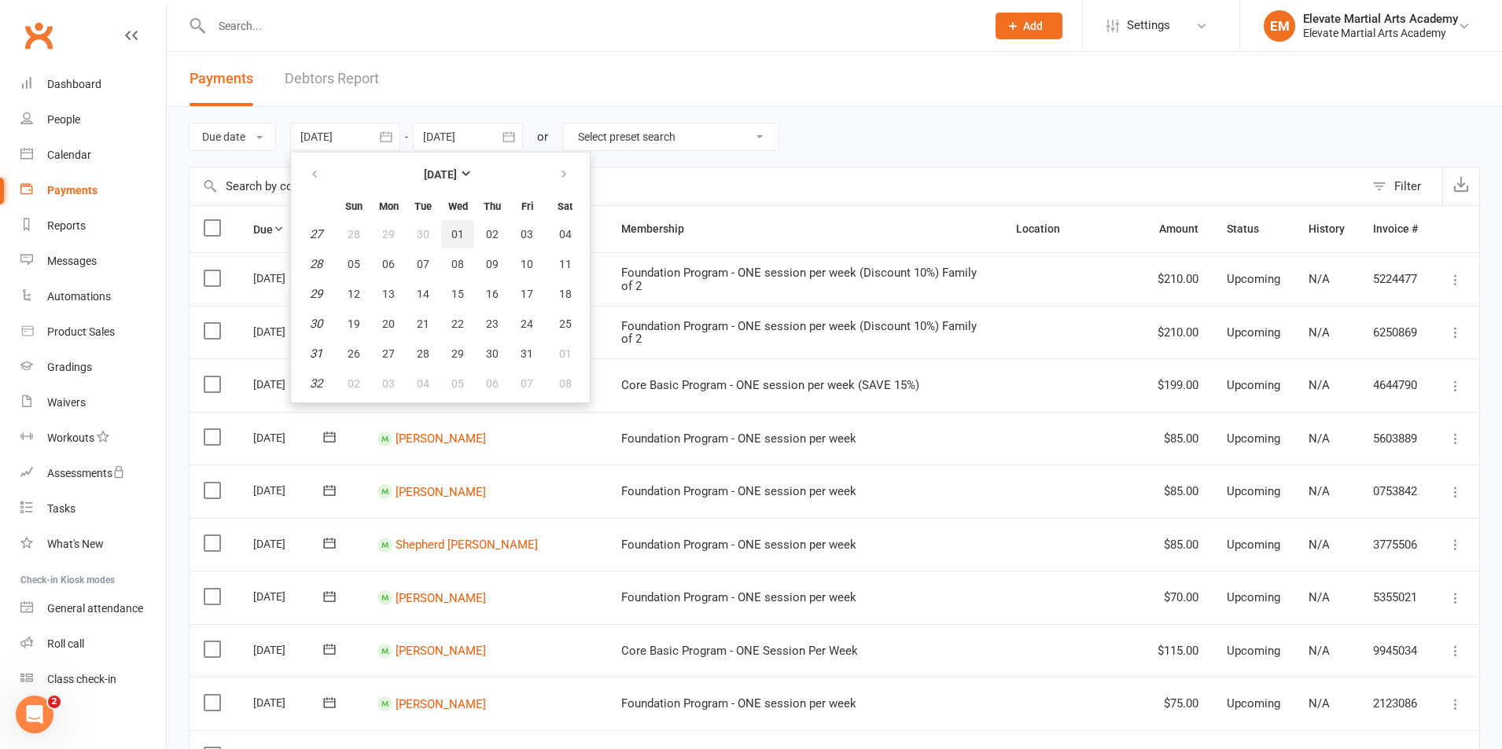
click at [456, 234] on span "01" at bounding box center [457, 234] width 13 height 13
type input "[DATE]"
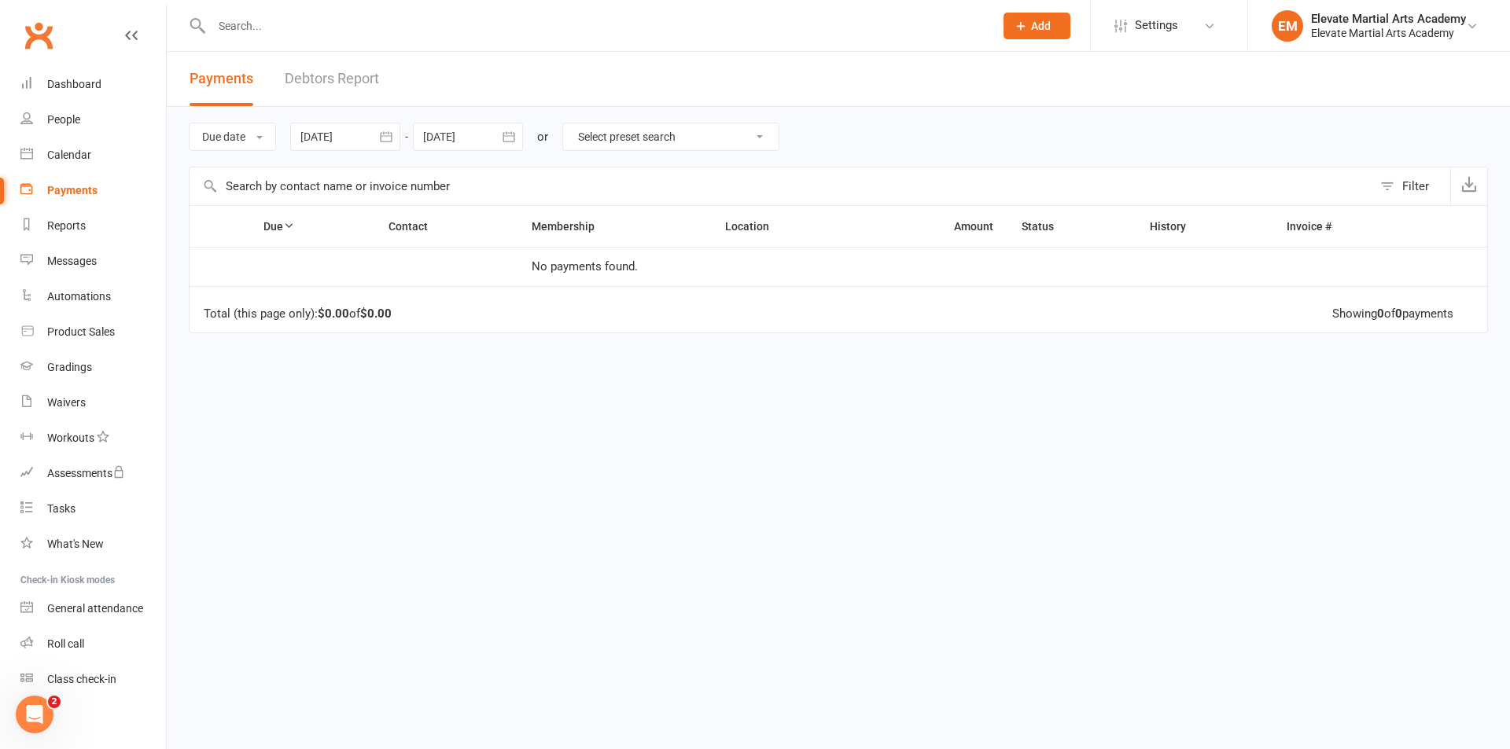
click at [511, 135] on icon "button" at bounding box center [509, 137] width 16 height 16
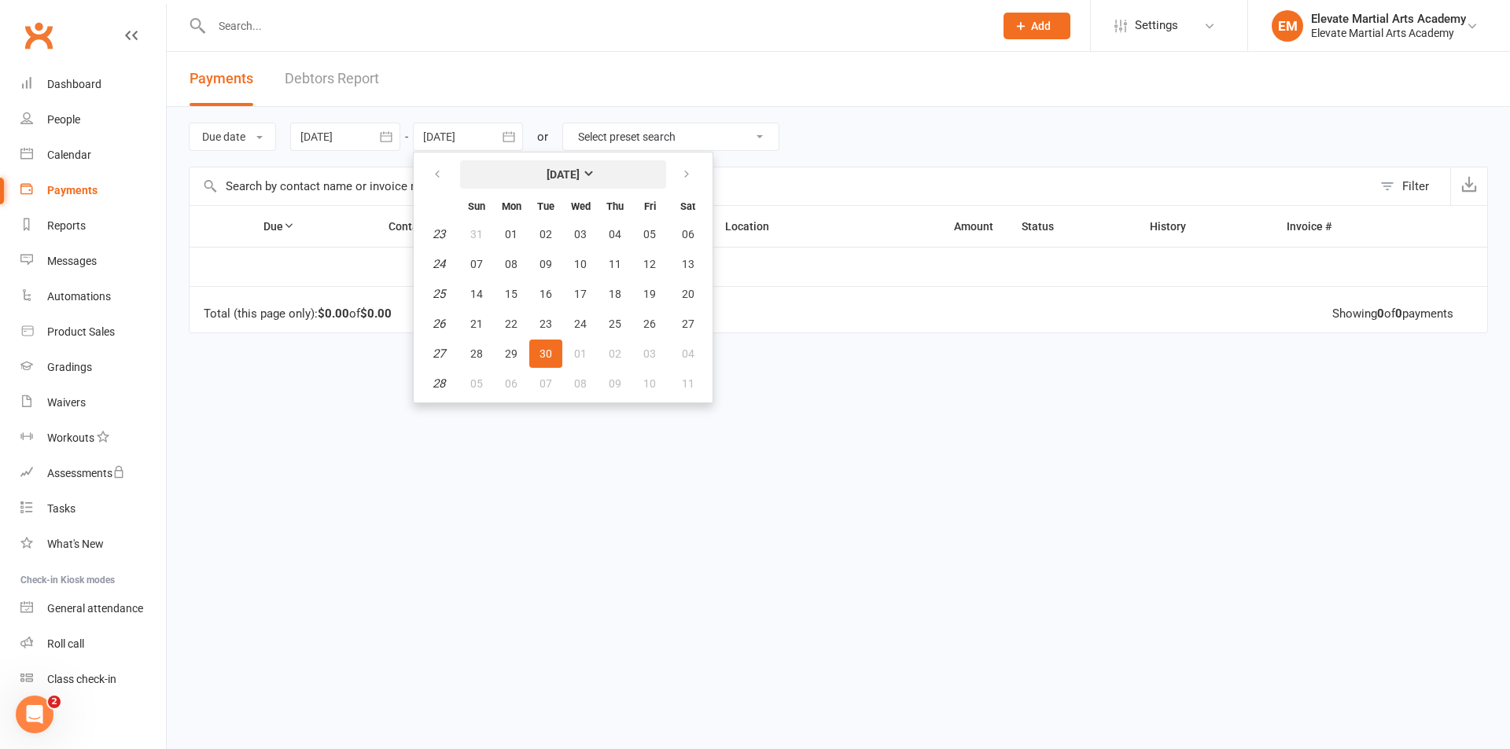
click at [580, 168] on strong "[DATE]" at bounding box center [563, 174] width 33 height 13
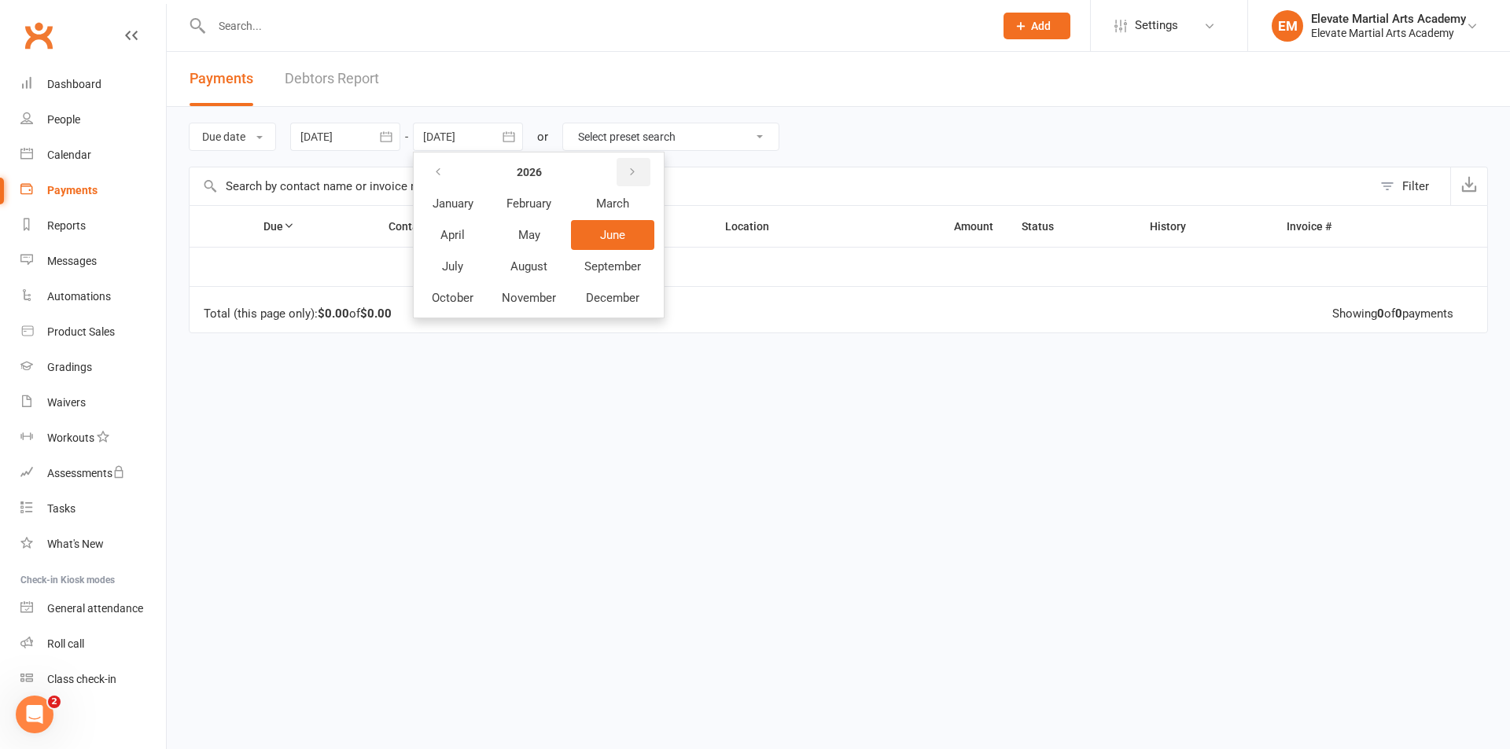
click at [635, 169] on icon "button" at bounding box center [632, 172] width 11 height 13
click at [624, 232] on span "June" at bounding box center [612, 235] width 25 height 14
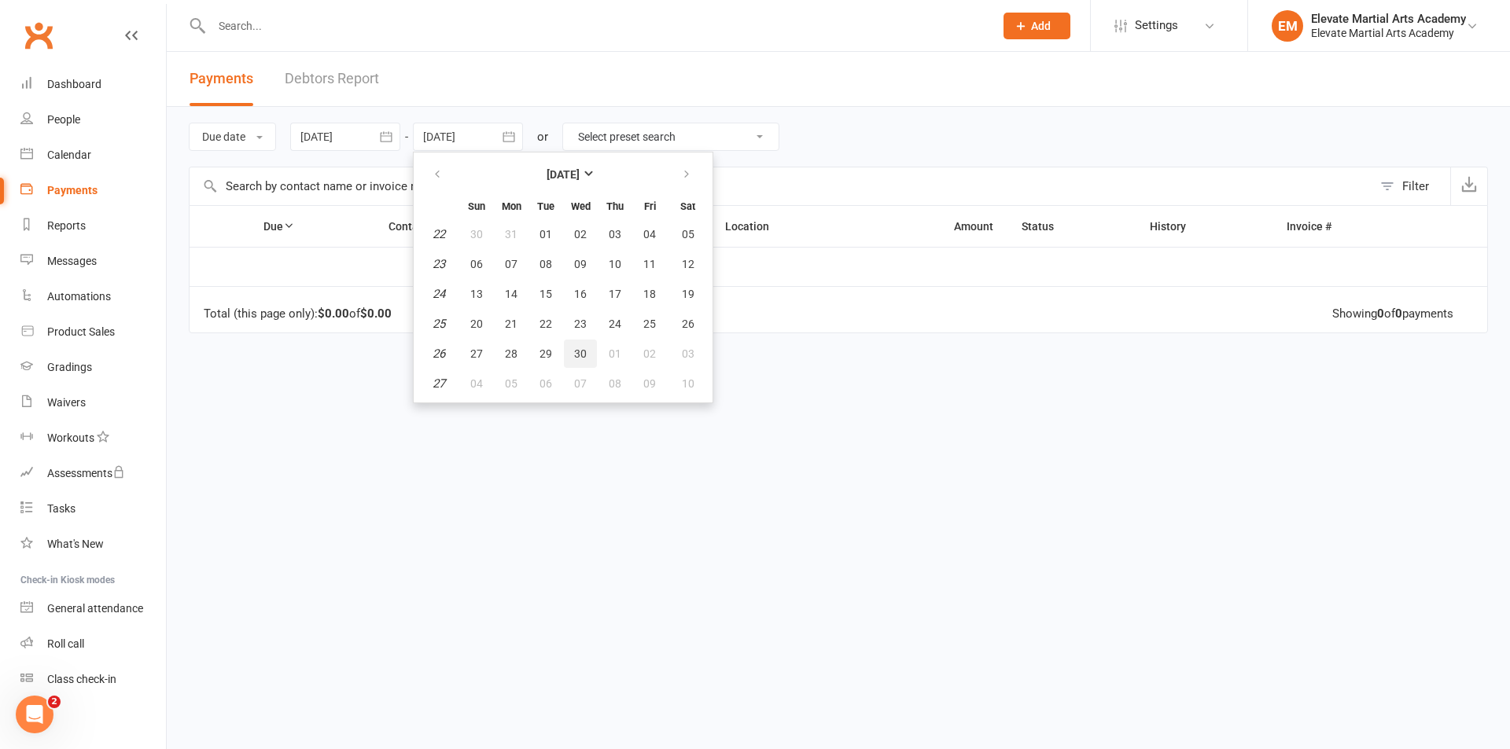
click at [583, 350] on span "30" at bounding box center [580, 354] width 13 height 13
type input "[DATE]"
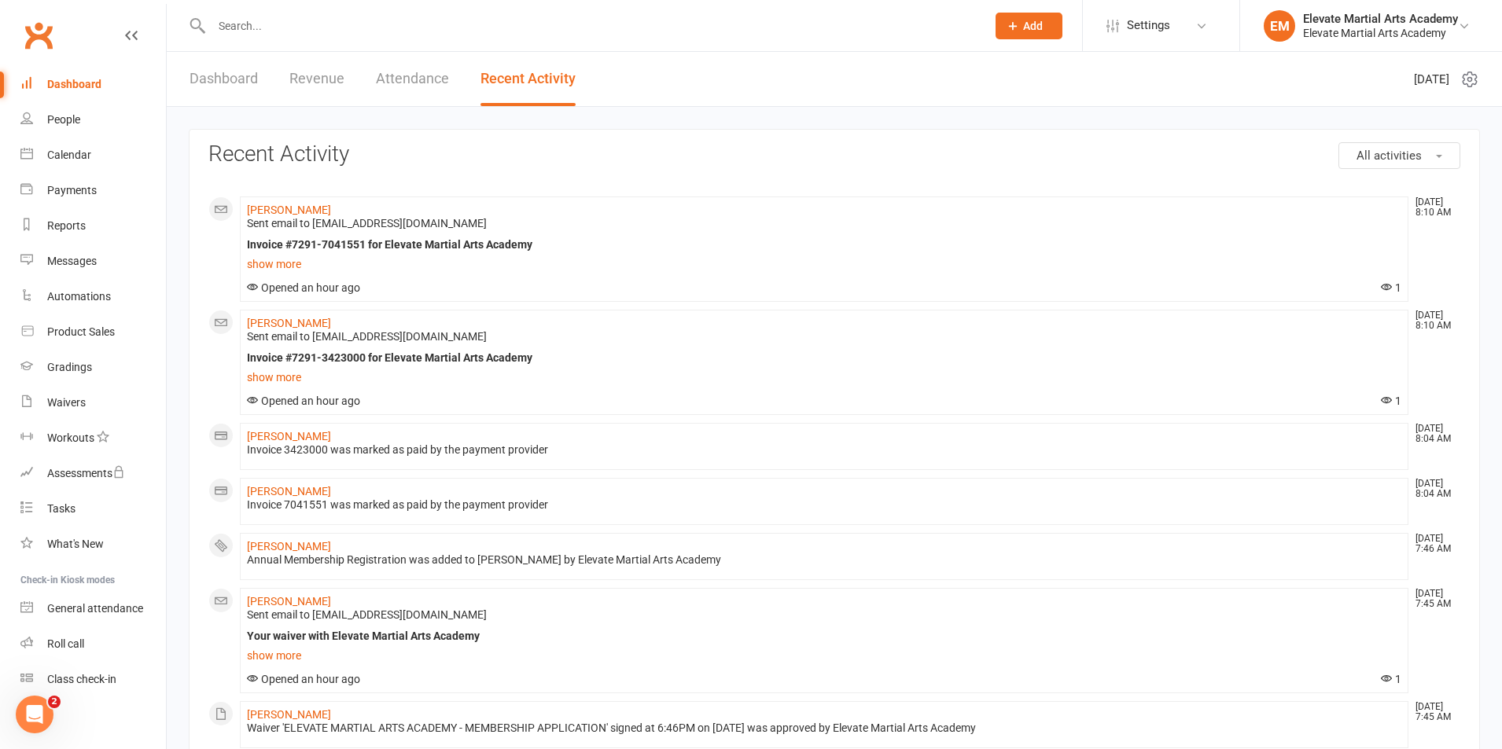
click at [238, 83] on link "Dashboard" at bounding box center [224, 79] width 68 height 54
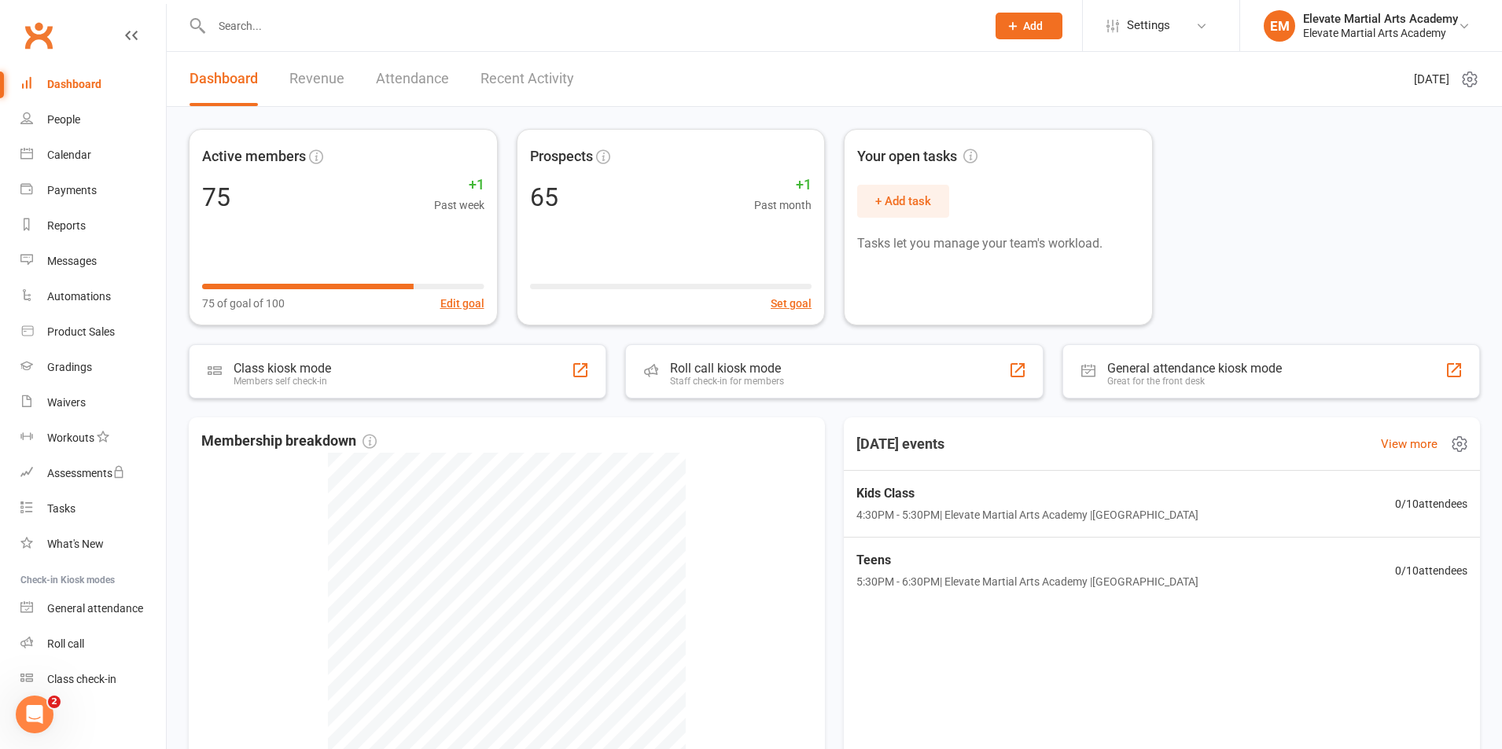
click at [1456, 443] on icon at bounding box center [1459, 444] width 19 height 19
click at [1372, 514] on link "Manage settings" at bounding box center [1383, 509] width 156 height 31
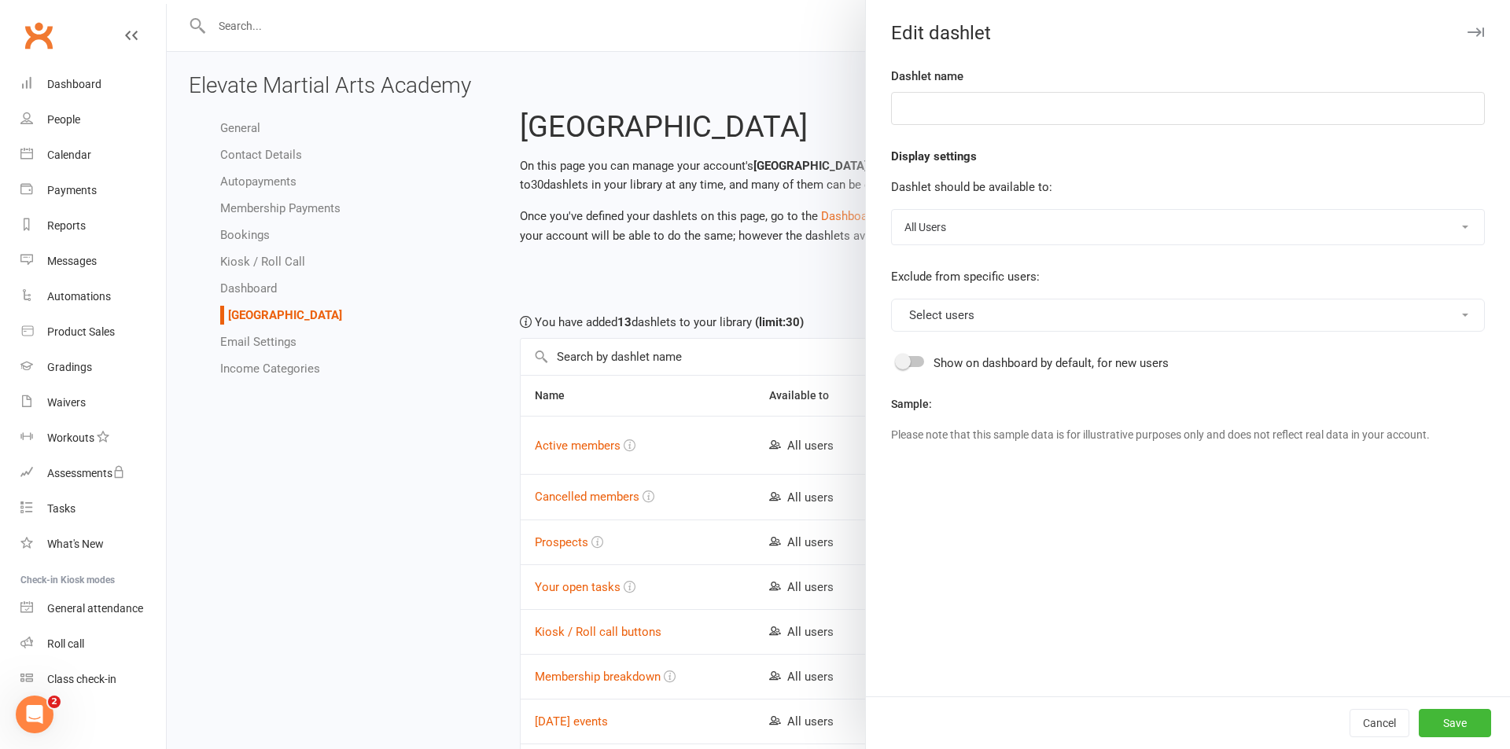
type input "[DATE] events"
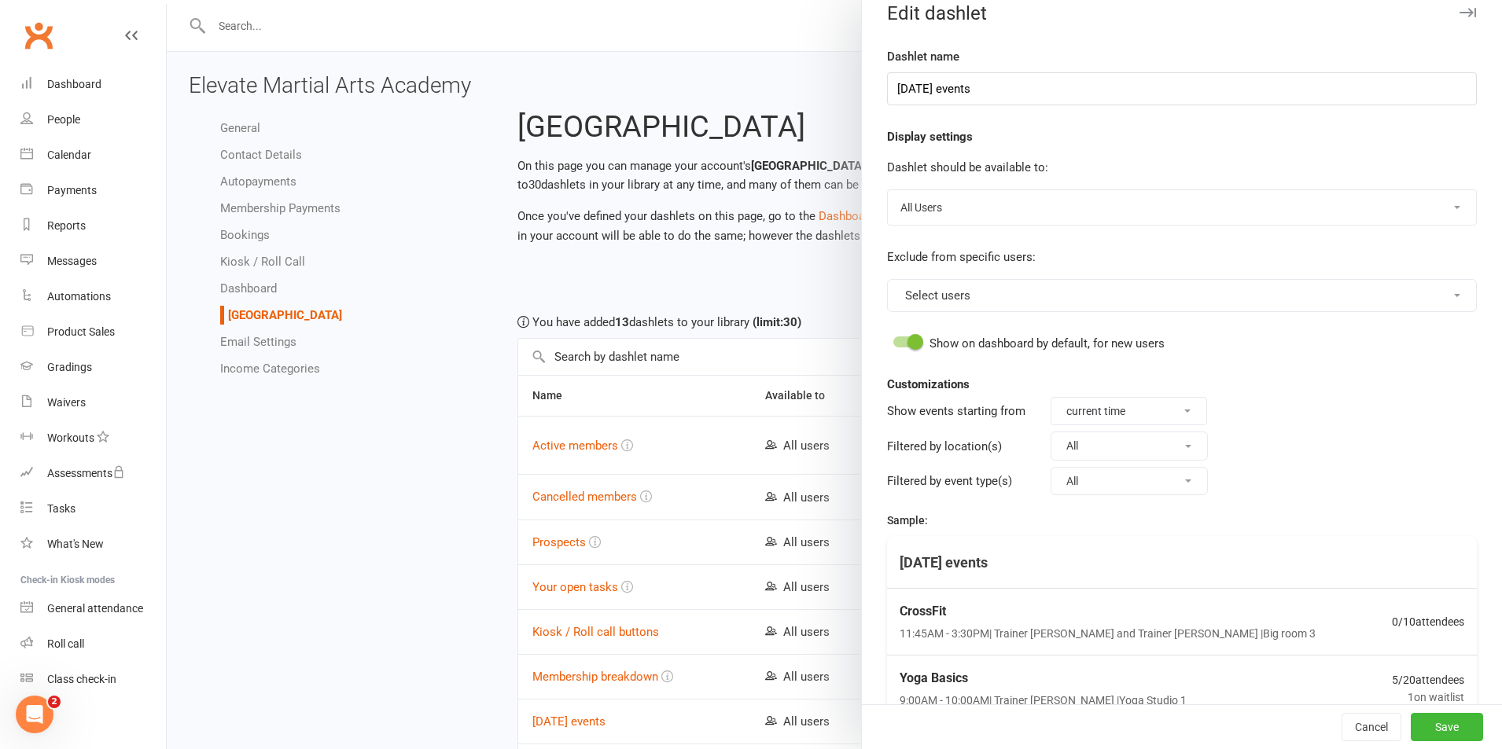
scroll to position [19, 0]
click at [988, 308] on button "Select users" at bounding box center [1182, 296] width 590 height 33
click at [988, 330] on link "Elevate Martial Arts Academy" at bounding box center [978, 334] width 181 height 31
click at [948, 212] on select "All Users Owners Only No Users" at bounding box center [1182, 208] width 588 height 35
click at [948, 207] on select "All Users Owners Only No Users" at bounding box center [1182, 208] width 588 height 35
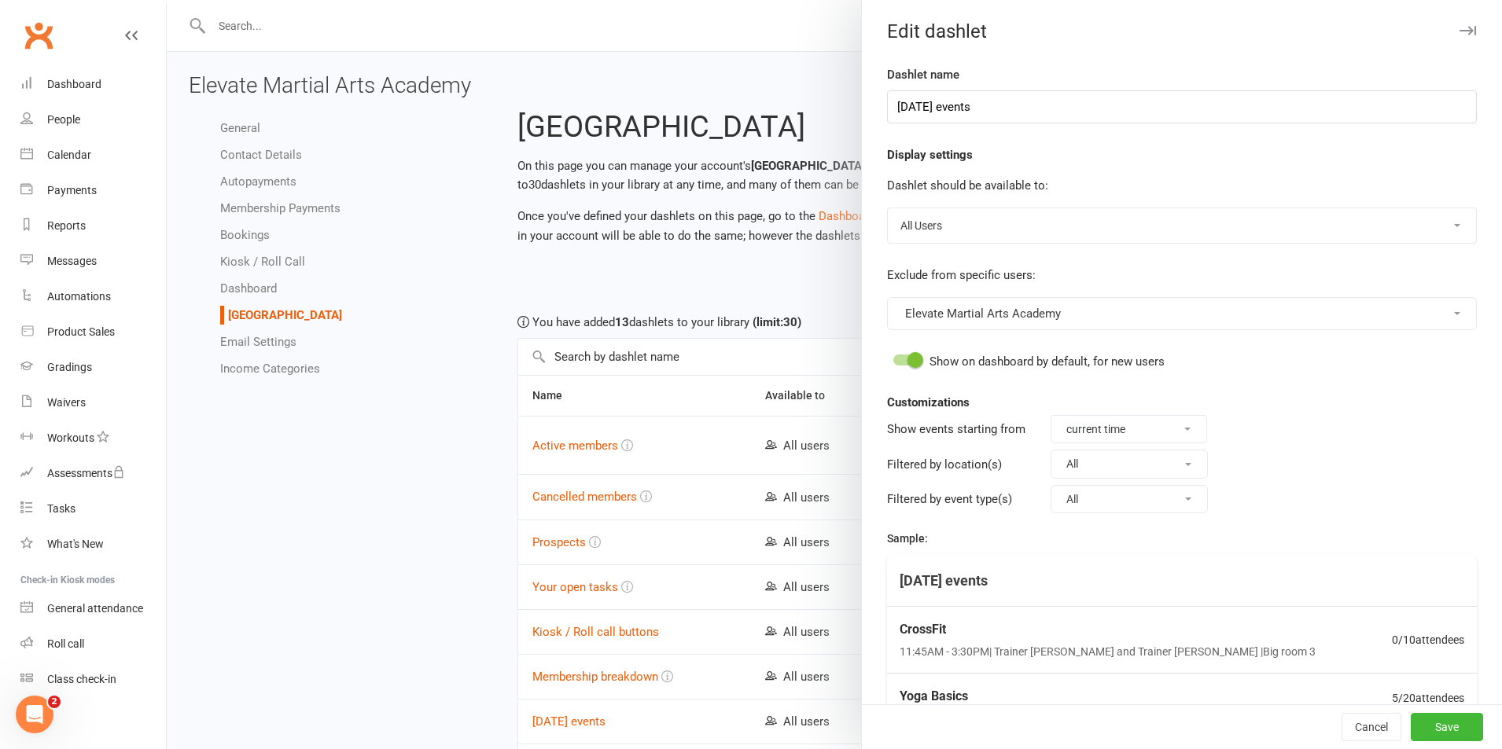
scroll to position [0, 0]
click at [1429, 727] on button "Save" at bounding box center [1447, 727] width 72 height 28
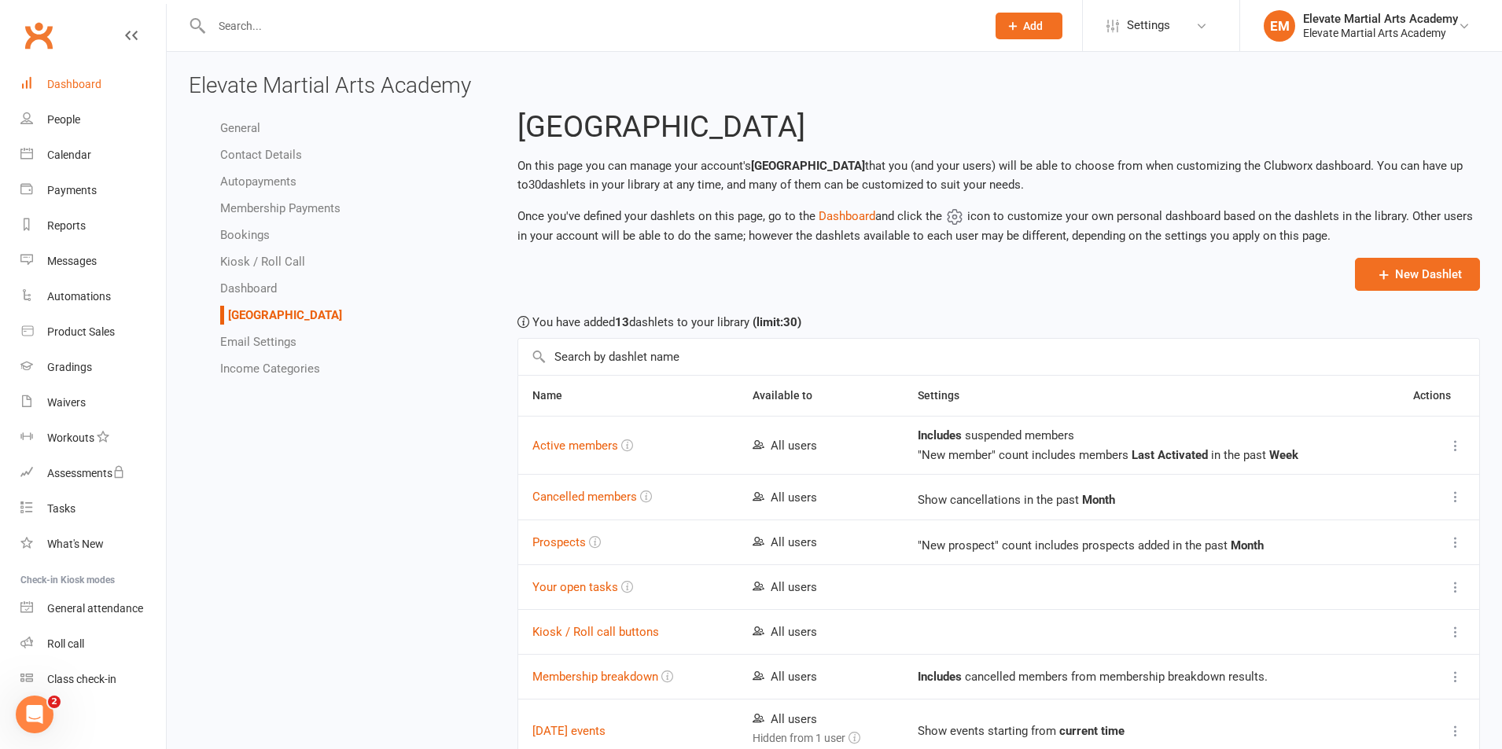
click at [74, 84] on div "Dashboard" at bounding box center [74, 84] width 54 height 13
